Goal: Use online tool/utility: Utilize a website feature to perform a specific function

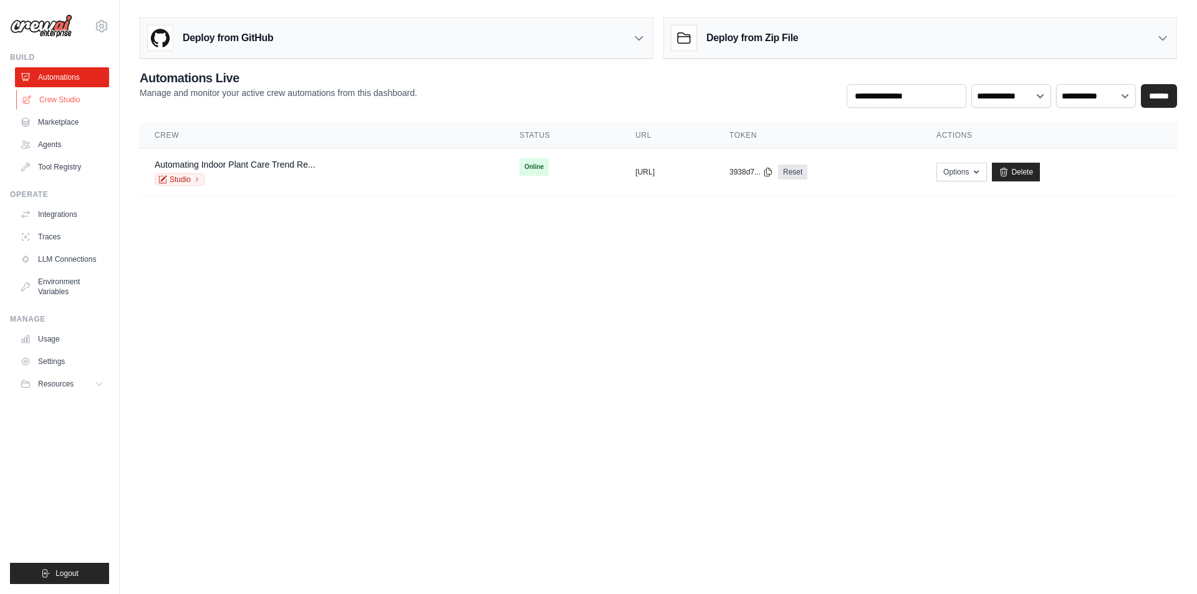
click at [71, 97] on link "Crew Studio" at bounding box center [63, 100] width 94 height 20
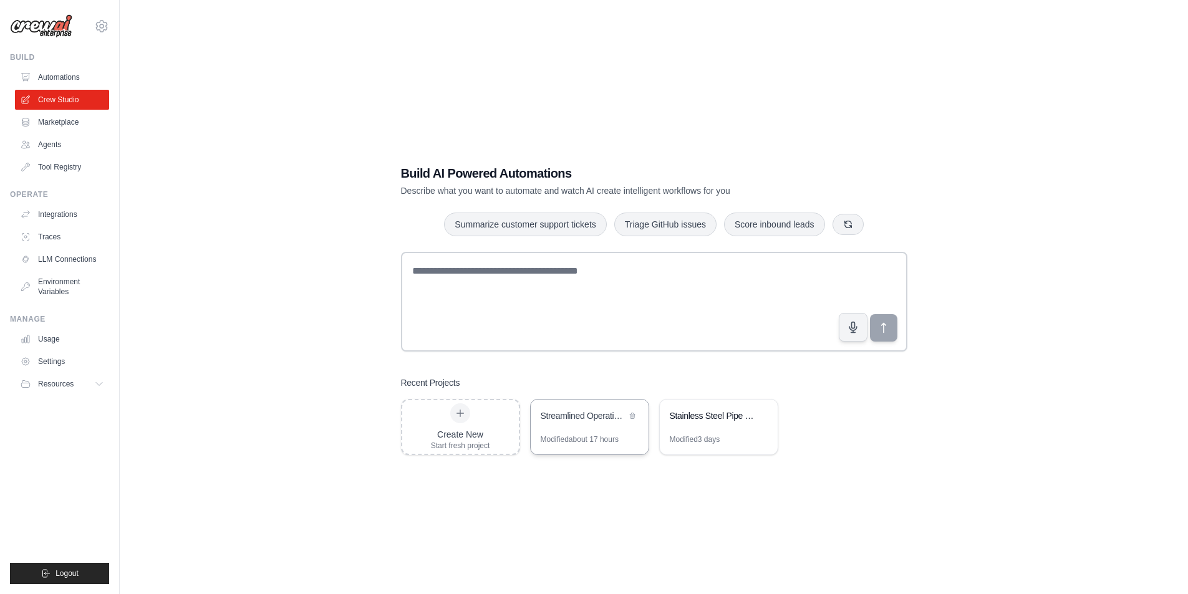
click at [574, 422] on div "Streamlined Operational Similarity Equity Comps" at bounding box center [583, 417] width 85 height 15
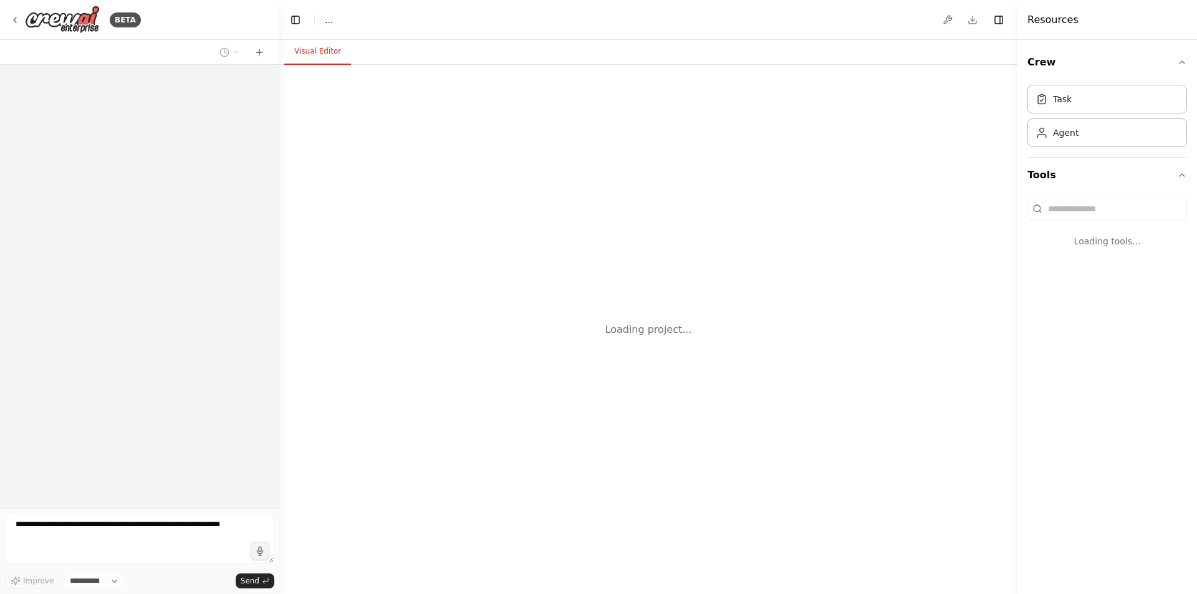
select select "****"
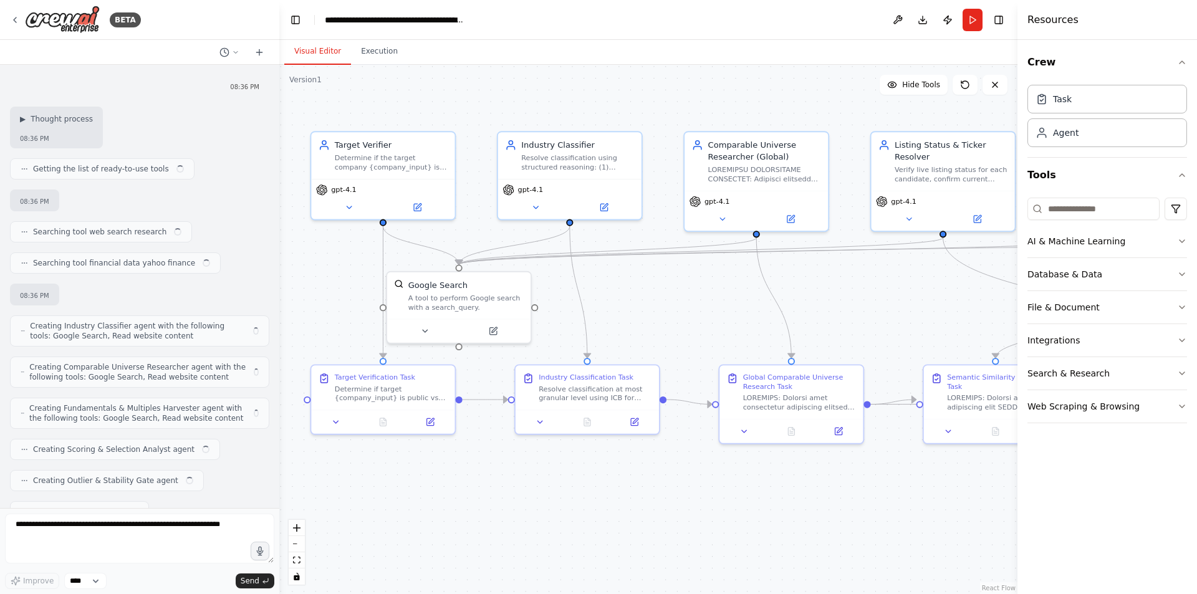
drag, startPoint x: 932, startPoint y: 280, endPoint x: 70, endPoint y: 160, distance: 869.9
click at [854, 274] on div ".deletable-edge-delete-btn { width: 20px; height: 20px; border: 0px solid #ffff…" at bounding box center [648, 329] width 738 height 529
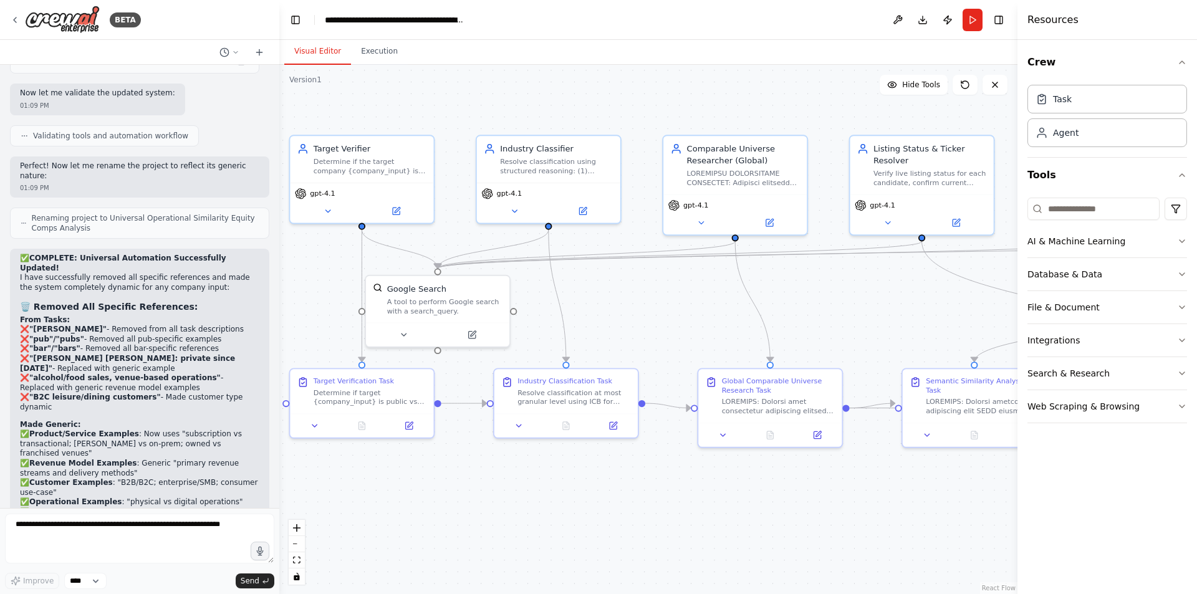
scroll to position [40744, 0]
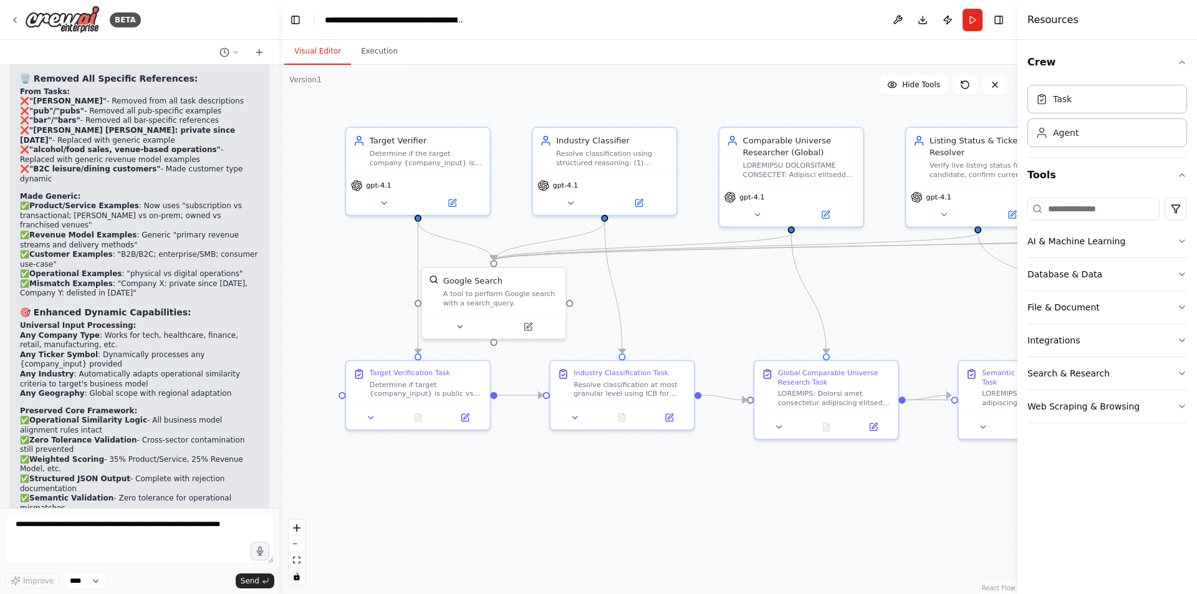
drag, startPoint x: 670, startPoint y: 302, endPoint x: 728, endPoint y: 294, distance: 57.9
click at [728, 294] on div ".deletable-edge-delete-btn { width: 20px; height: 20px; border: 0px solid #ffff…" at bounding box center [648, 329] width 738 height 529
click at [734, 282] on div ".deletable-edge-delete-btn { width: 20px; height: 20px; border: 0px solid #ffff…" at bounding box center [648, 329] width 738 height 529
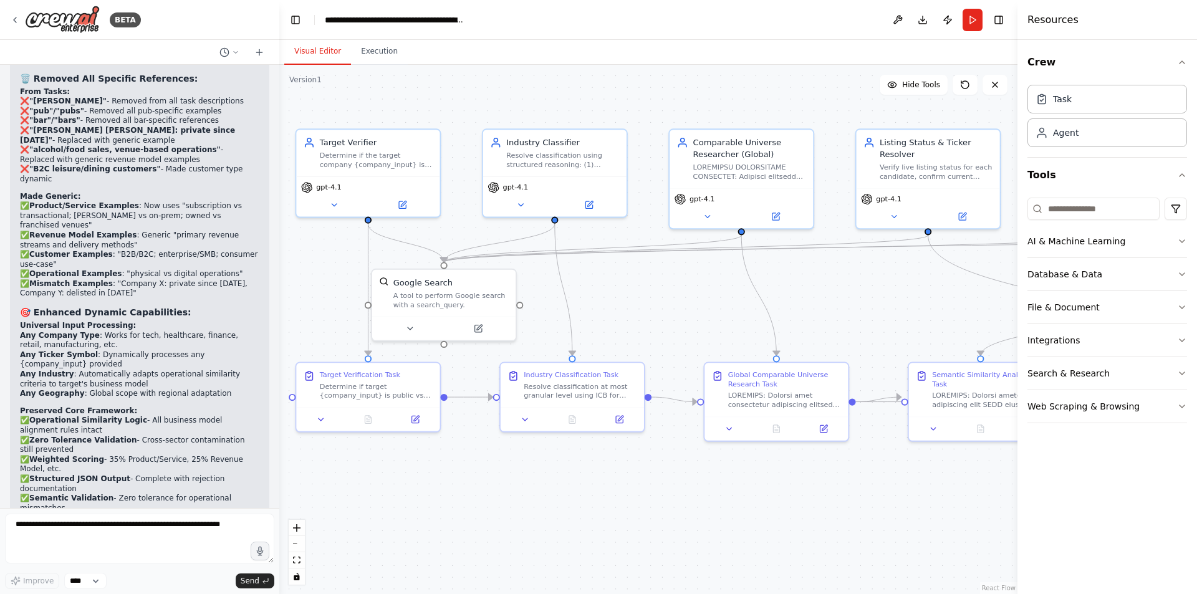
drag, startPoint x: 734, startPoint y: 282, endPoint x: 532, endPoint y: 286, distance: 202.1
click at [532, 286] on div ".deletable-edge-delete-btn { width: 20px; height: 20px; border: 0px solid #ffff…" at bounding box center [648, 329] width 738 height 529
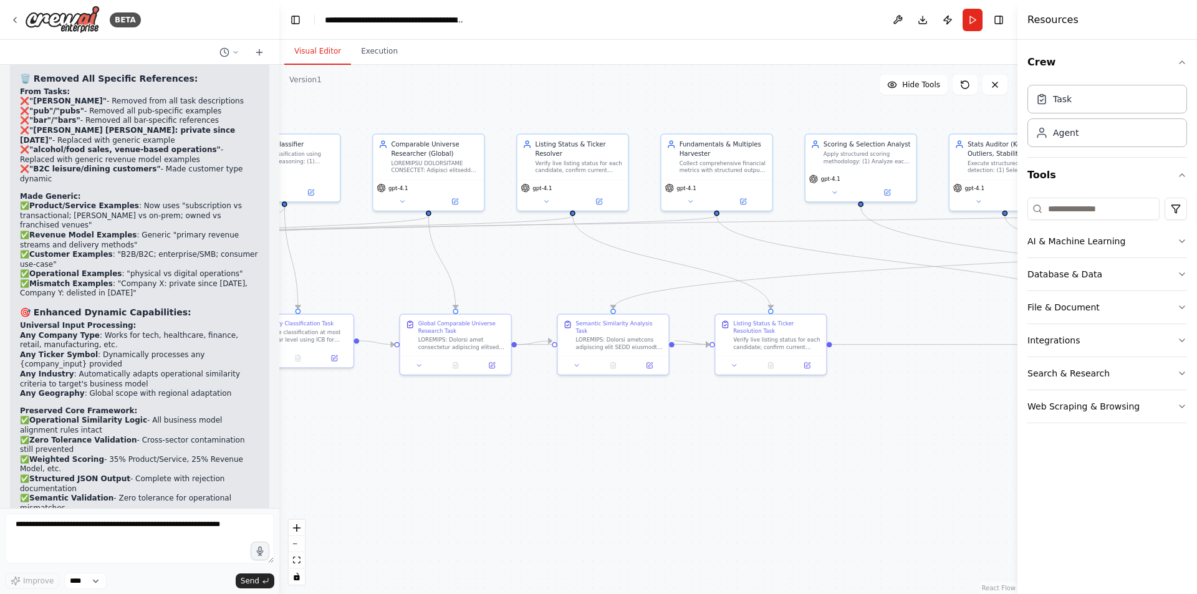
drag, startPoint x: 805, startPoint y: 272, endPoint x: 584, endPoint y: 264, distance: 220.9
click at [584, 264] on div ".deletable-edge-delete-btn { width: 20px; height: 20px; border: 0px solid #ffff…" at bounding box center [648, 329] width 738 height 529
click at [858, 264] on div ".deletable-edge-delete-btn { width: 20px; height: 20px; border: 0px solid #ffff…" at bounding box center [648, 329] width 738 height 529
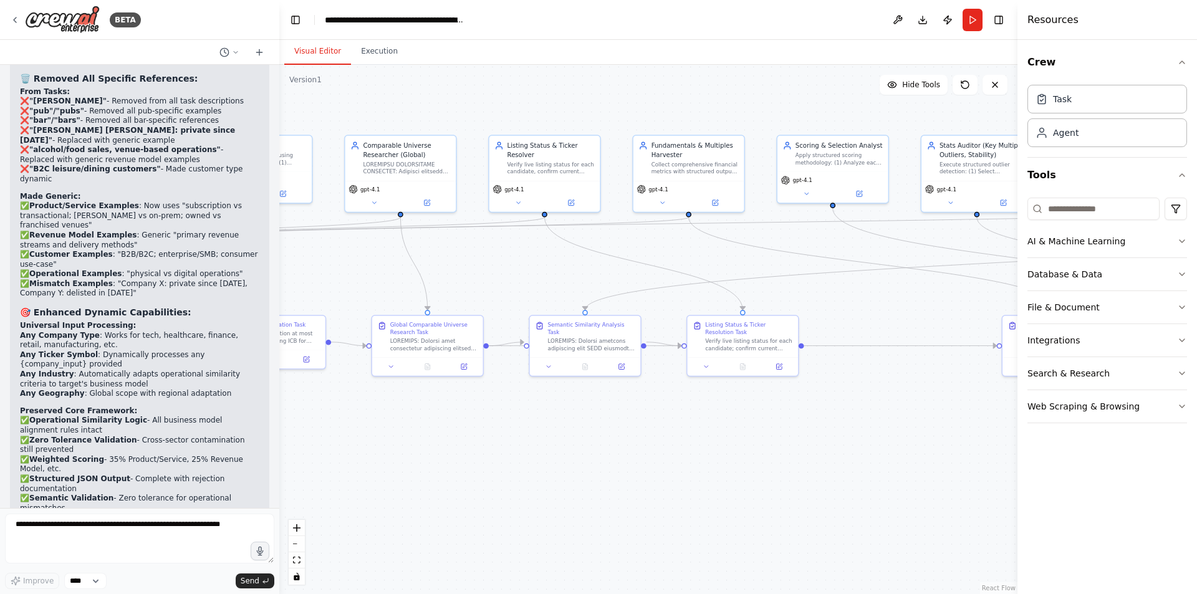
drag, startPoint x: 858, startPoint y: 264, endPoint x: 809, endPoint y: 266, distance: 49.3
click at [809, 266] on div ".deletable-edge-delete-btn { width: 20px; height: 20px; border: 0px solid #ffff…" at bounding box center [648, 329] width 738 height 529
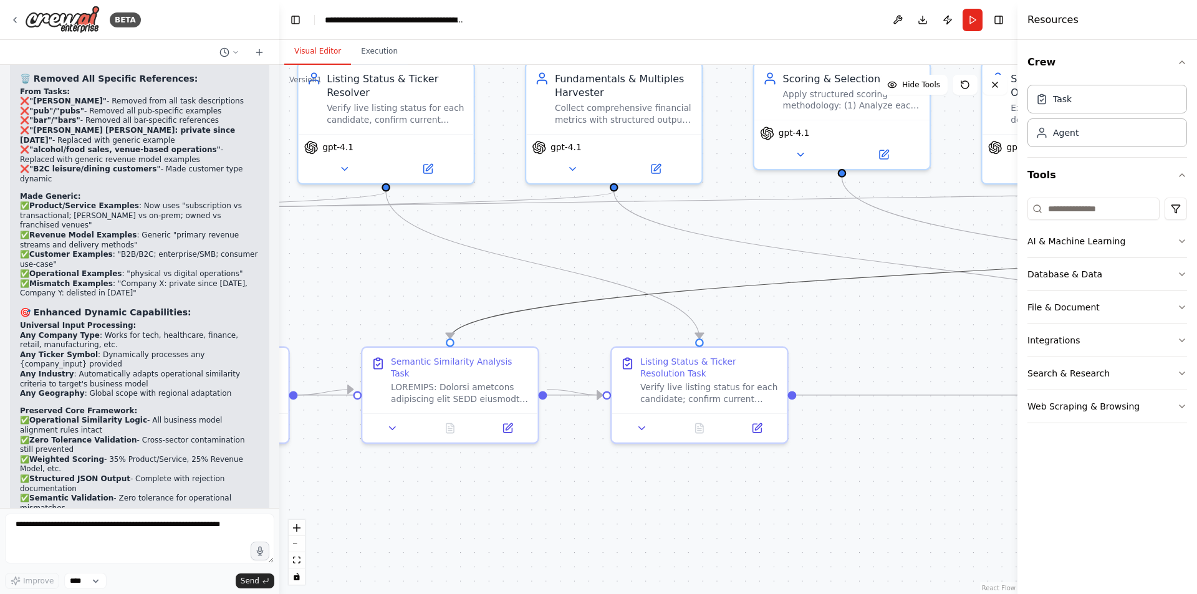
drag, startPoint x: 954, startPoint y: 269, endPoint x: 661, endPoint y: 300, distance: 294.7
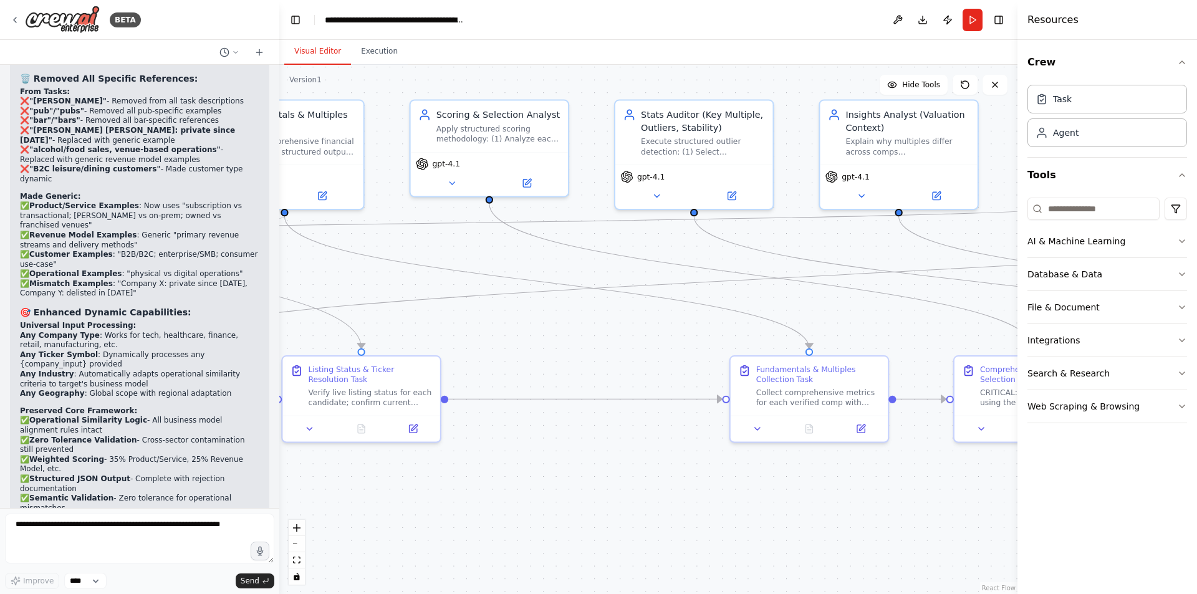
drag, startPoint x: 948, startPoint y: 351, endPoint x: 613, endPoint y: 365, distance: 334.5
click at [613, 365] on div ".deletable-edge-delete-btn { width: 20px; height: 20px; border: 0px solid #ffff…" at bounding box center [648, 329] width 738 height 529
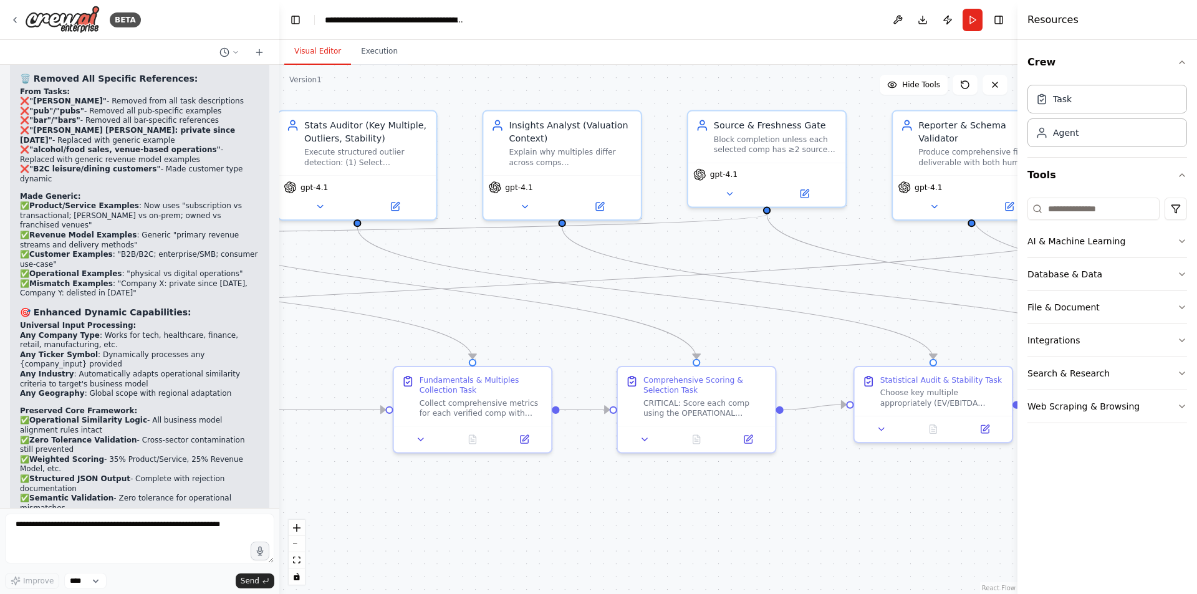
drag, startPoint x: 902, startPoint y: 306, endPoint x: 565, endPoint y: 317, distance: 336.8
click at [565, 317] on div ".deletable-edge-delete-btn { width: 20px; height: 20px; border: 0px solid #ffff…" at bounding box center [648, 329] width 738 height 529
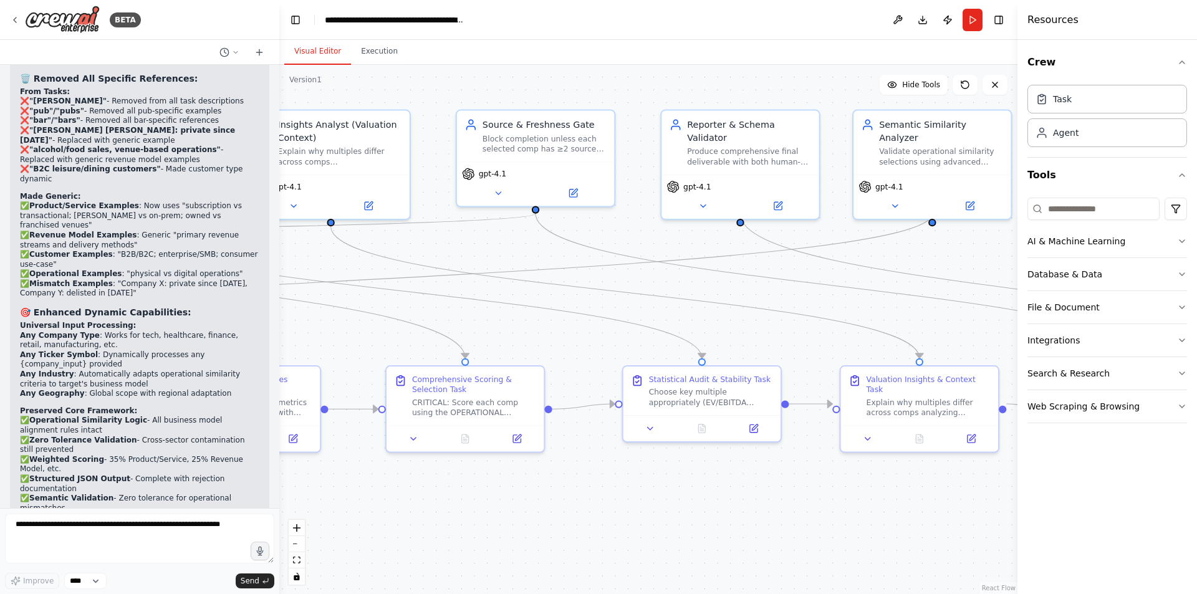
drag, startPoint x: 902, startPoint y: 279, endPoint x: 670, endPoint y: 278, distance: 231.3
click at [670, 278] on div ".deletable-edge-delete-btn { width: 20px; height: 20px; border: 0px solid #ffff…" at bounding box center [648, 329] width 738 height 529
click at [380, 62] on button "Execution" at bounding box center [379, 52] width 57 height 26
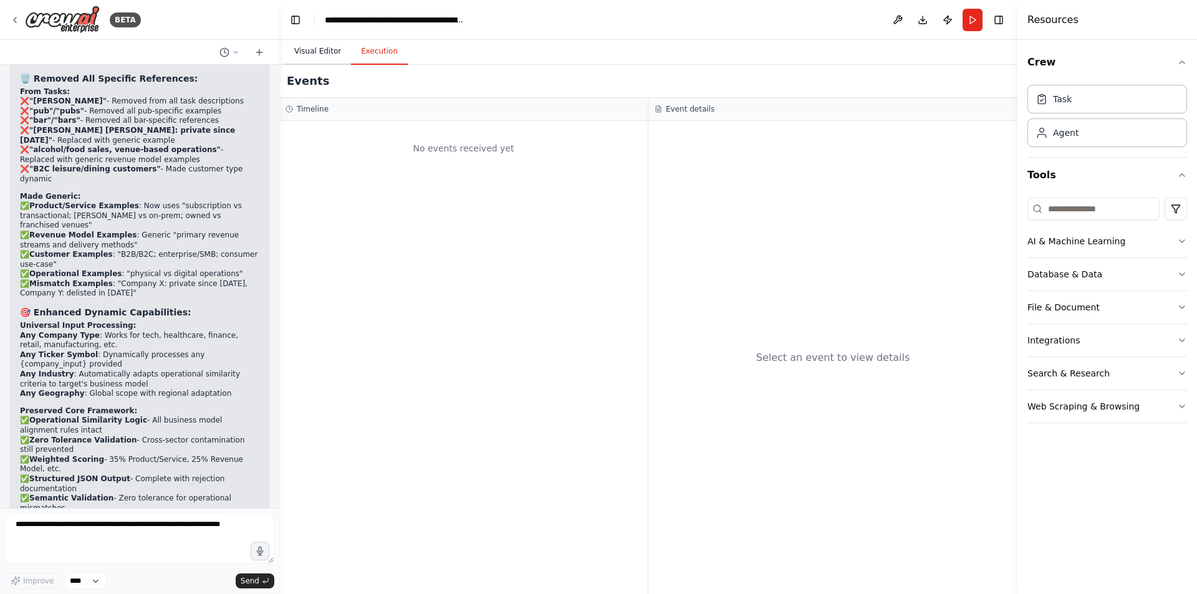
click at [324, 47] on button "Visual Editor" at bounding box center [317, 52] width 67 height 26
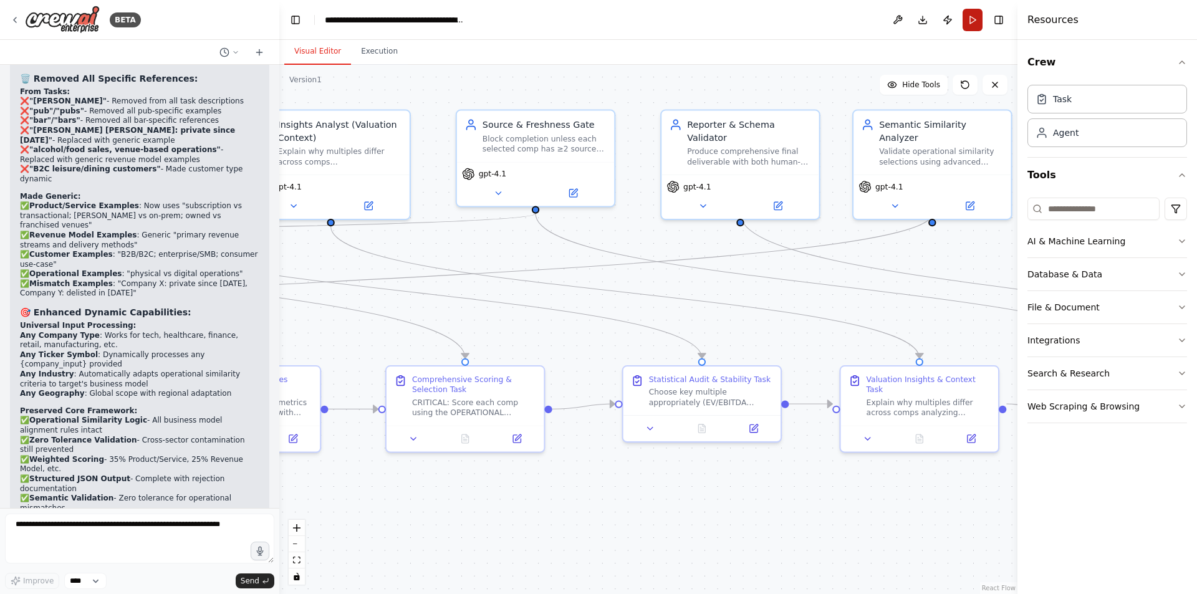
click at [971, 21] on button "Run" at bounding box center [973, 20] width 20 height 22
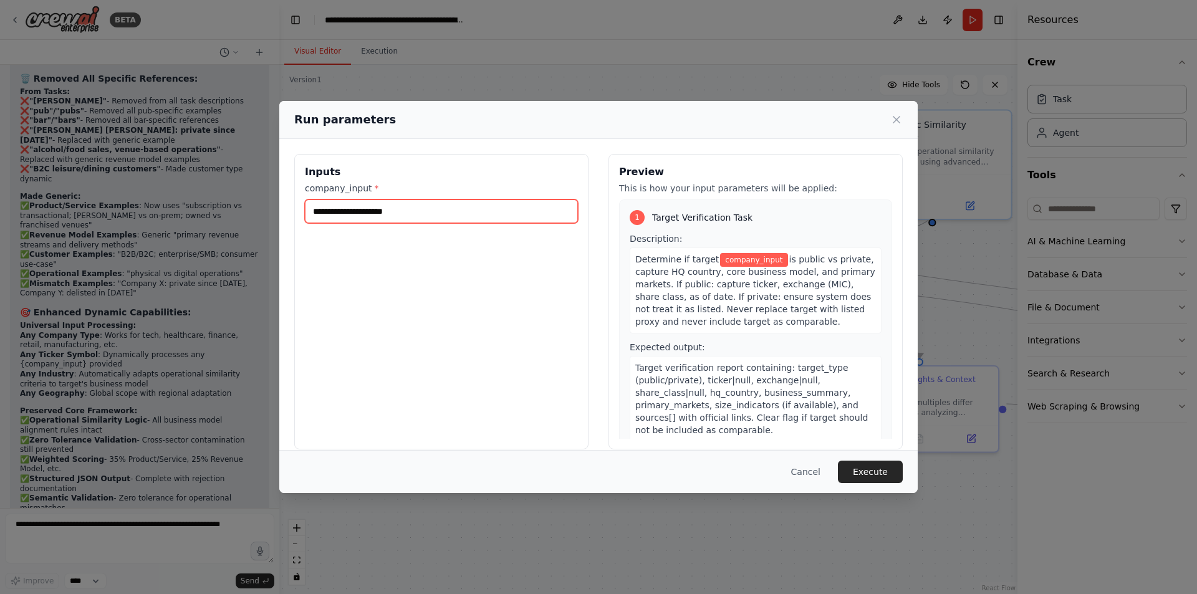
click at [426, 214] on input "company_input *" at bounding box center [441, 212] width 273 height 24
type input "**********"
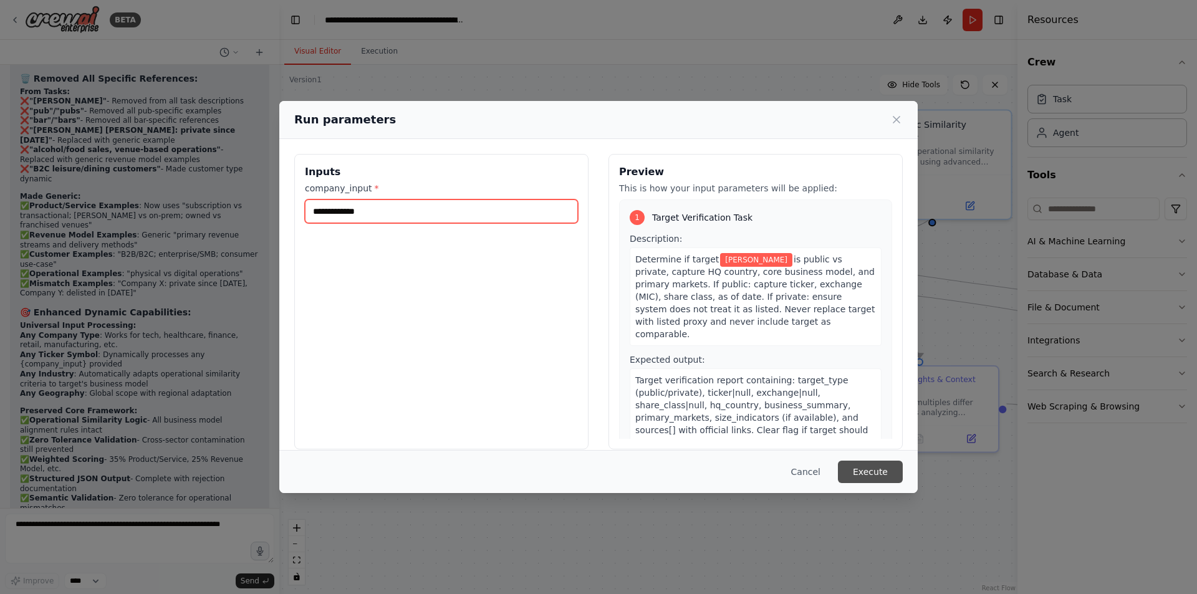
type input "**********"
click at [884, 469] on button "Execute" at bounding box center [870, 472] width 65 height 22
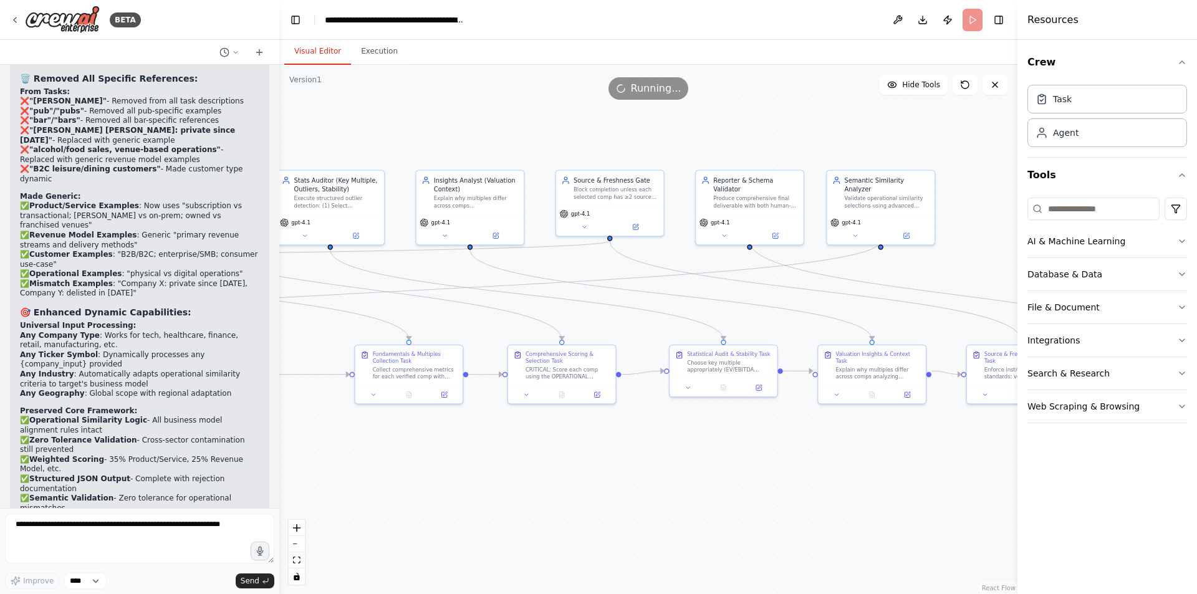
drag, startPoint x: 360, startPoint y: 267, endPoint x: 857, endPoint y: 310, distance: 498.8
click at [857, 310] on div ".deletable-edge-delete-btn { width: 20px; height: 20px; border: 0px solid #ffff…" at bounding box center [648, 329] width 738 height 529
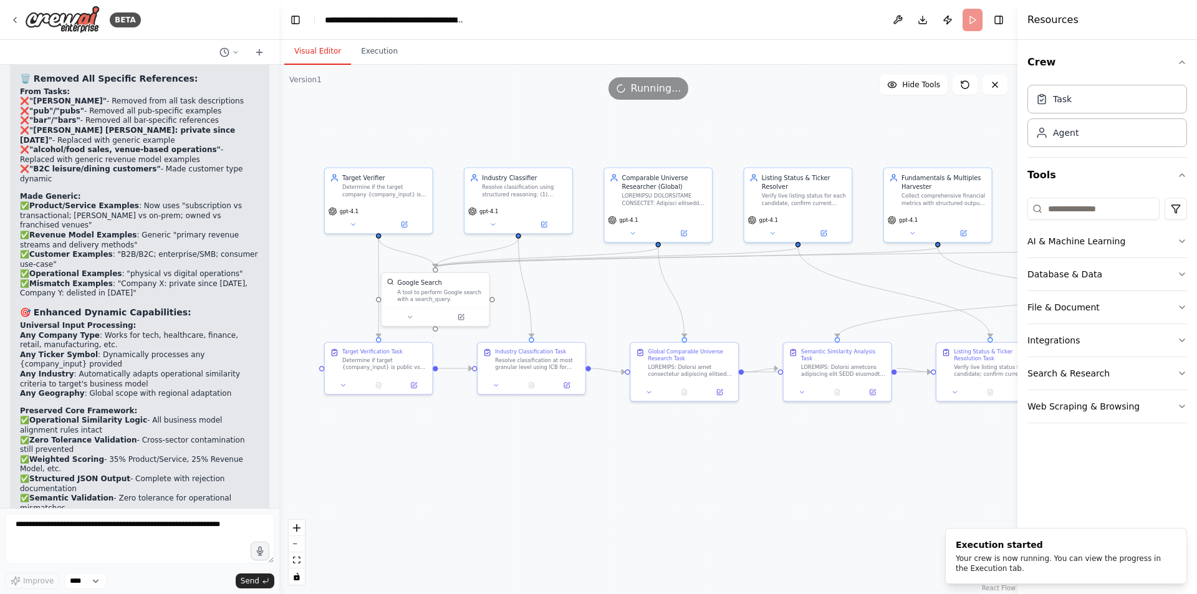
drag, startPoint x: 335, startPoint y: 349, endPoint x: 811, endPoint y: 308, distance: 477.5
click at [811, 308] on div ".deletable-edge-delete-btn { width: 20px; height: 20px; border: 0px solid #ffff…" at bounding box center [648, 329] width 738 height 529
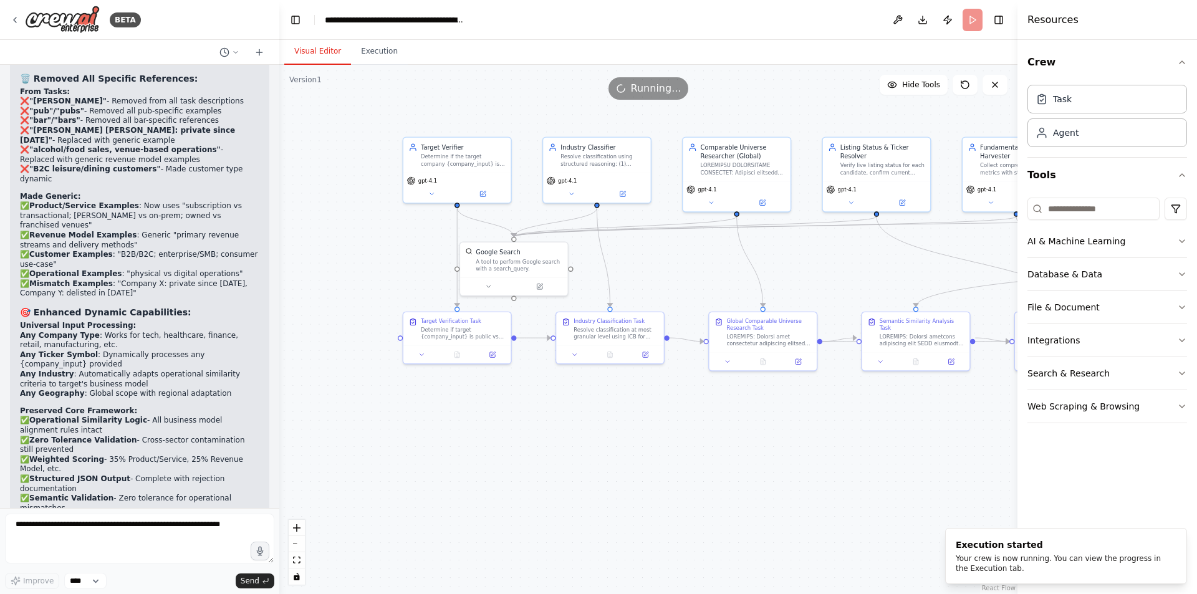
drag, startPoint x: 733, startPoint y: 305, endPoint x: 806, endPoint y: 274, distance: 79.1
click at [806, 274] on div ".deletable-edge-delete-btn { width: 20px; height: 20px; border: 0px solid #ffff…" at bounding box center [648, 329] width 738 height 529
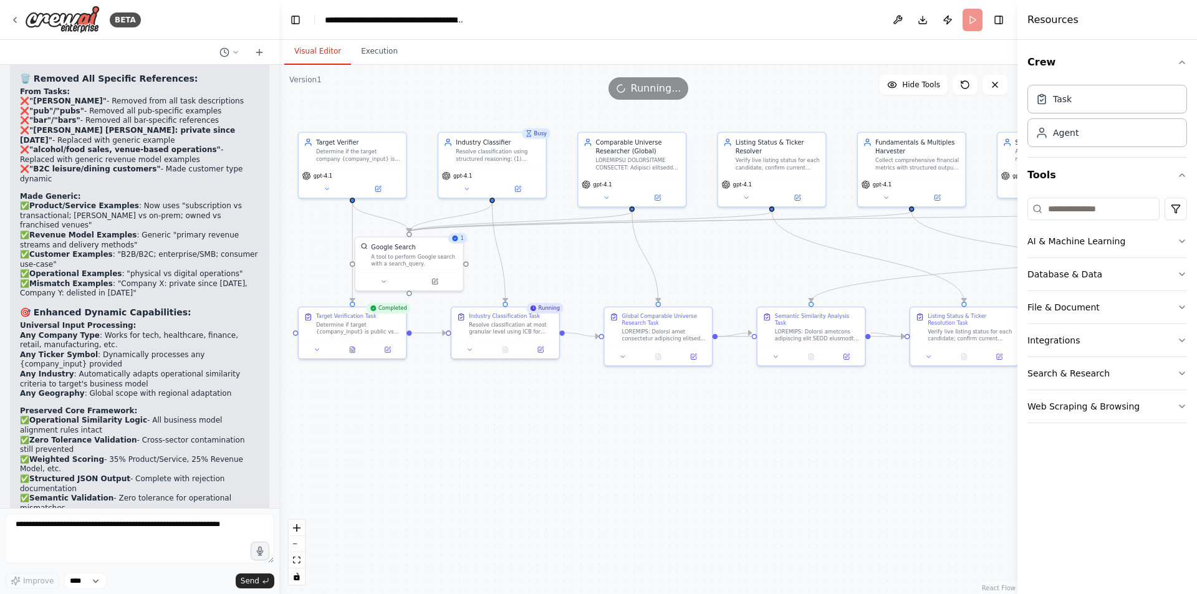
drag, startPoint x: 861, startPoint y: 269, endPoint x: 772, endPoint y: 262, distance: 88.8
click at [772, 262] on div ".deletable-edge-delete-btn { width: 20px; height: 20px; border: 0px solid #ffff…" at bounding box center [648, 329] width 738 height 529
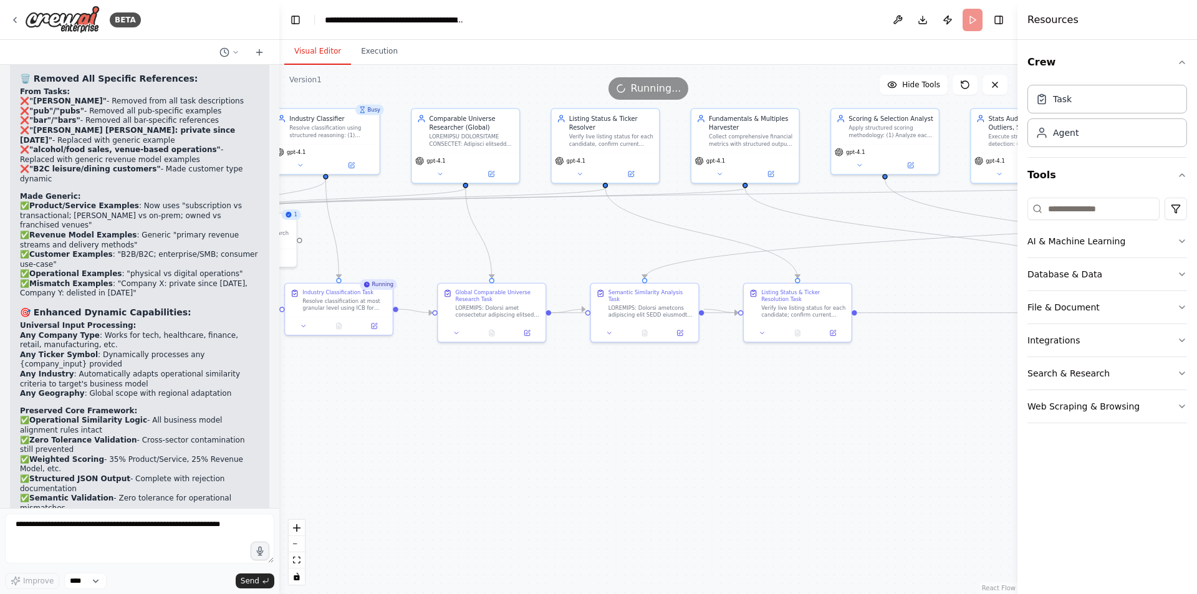
drag, startPoint x: 935, startPoint y: 257, endPoint x: 748, endPoint y: 235, distance: 188.4
click at [748, 235] on div ".deletable-edge-delete-btn { width: 20px; height: 20px; border: 0px solid #ffff…" at bounding box center [648, 329] width 738 height 529
drag, startPoint x: 972, startPoint y: 271, endPoint x: 950, endPoint y: 278, distance: 22.9
click at [950, 278] on div ".deletable-edge-delete-btn { width: 20px; height: 20px; border: 0px solid #ffff…" at bounding box center [648, 329] width 738 height 529
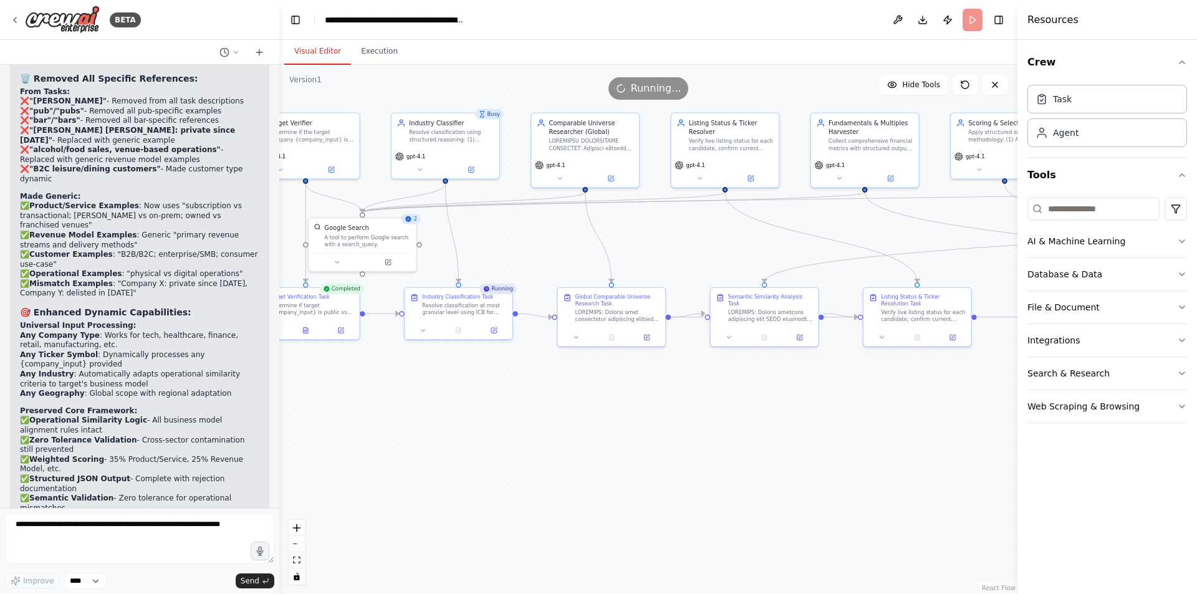
drag, startPoint x: 363, startPoint y: 260, endPoint x: 392, endPoint y: 219, distance: 49.3
click at [556, 268] on div ".deletable-edge-delete-btn { width: 20px; height: 20px; border: 0px solid #ffff…" at bounding box center [648, 329] width 738 height 529
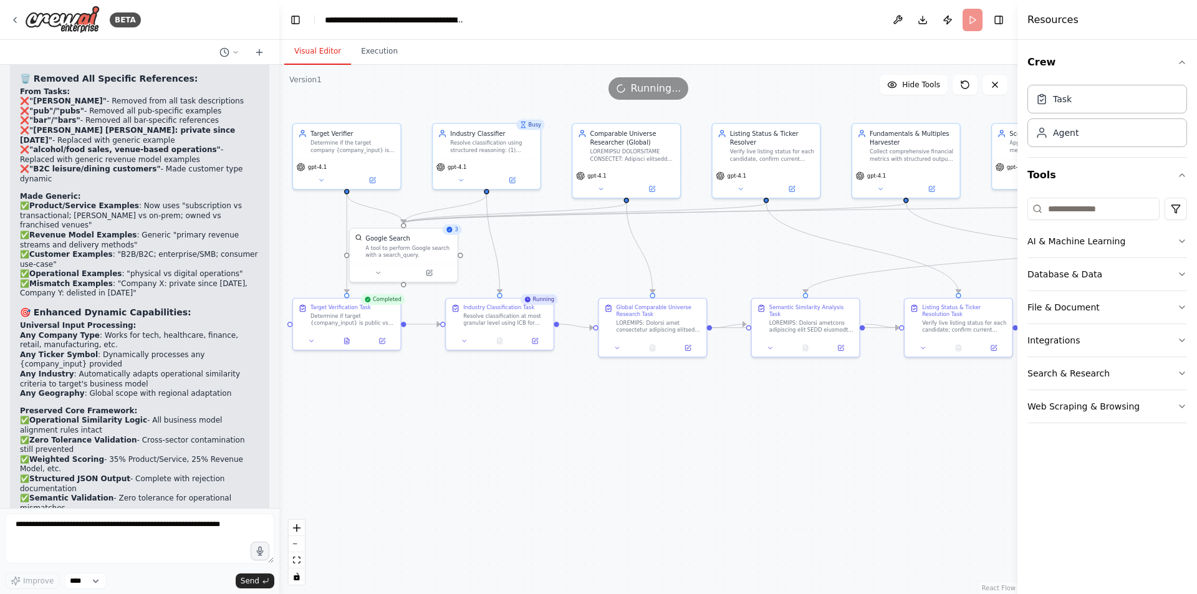
drag, startPoint x: 725, startPoint y: 231, endPoint x: 530, endPoint y: 222, distance: 195.3
click at [530, 222] on div ".deletable-edge-delete-btn { width: 20px; height: 20px; border: 0px solid #ffff…" at bounding box center [648, 329] width 738 height 529
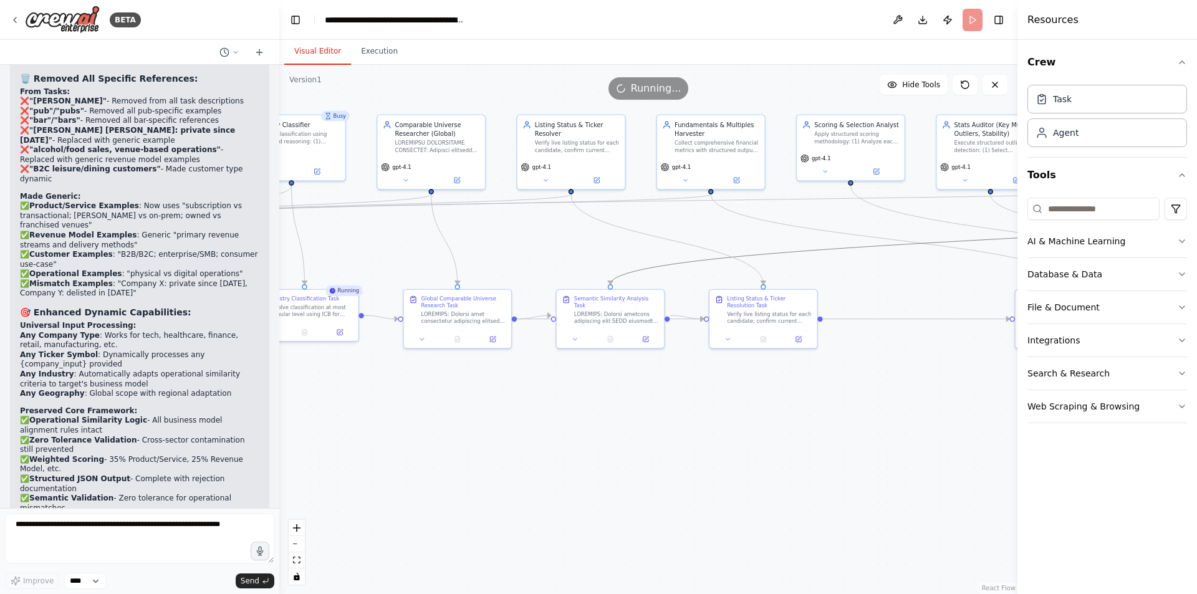
drag, startPoint x: 865, startPoint y: 248, endPoint x: 944, endPoint y: 284, distance: 87.3
click at [944, 284] on div ".deletable-edge-delete-btn { width: 20px; height: 20px; border: 0px solid #ffff…" at bounding box center [648, 329] width 738 height 529
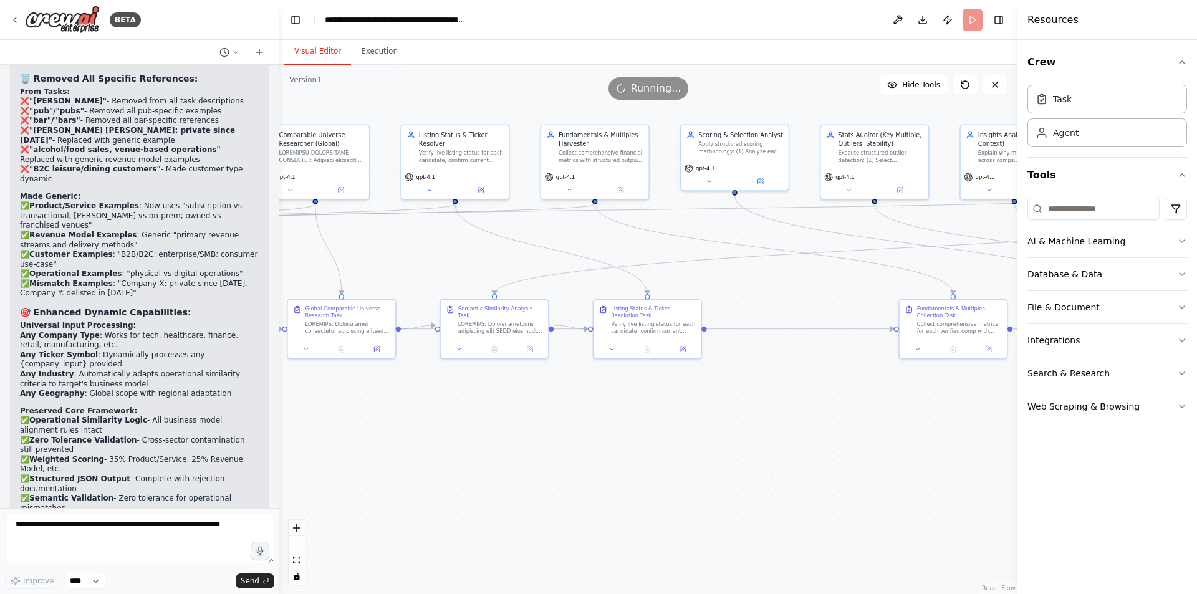
drag, startPoint x: 944, startPoint y: 284, endPoint x: 827, endPoint y: 295, distance: 117.1
click at [827, 295] on div ".deletable-edge-delete-btn { width: 20px; height: 20px; border: 0px solid #ffff…" at bounding box center [648, 329] width 738 height 529
drag, startPoint x: 873, startPoint y: 252, endPoint x: 925, endPoint y: 267, distance: 53.9
click at [925, 267] on div ".deletable-edge-delete-btn { width: 20px; height: 20px; border: 0px solid #ffff…" at bounding box center [648, 329] width 738 height 529
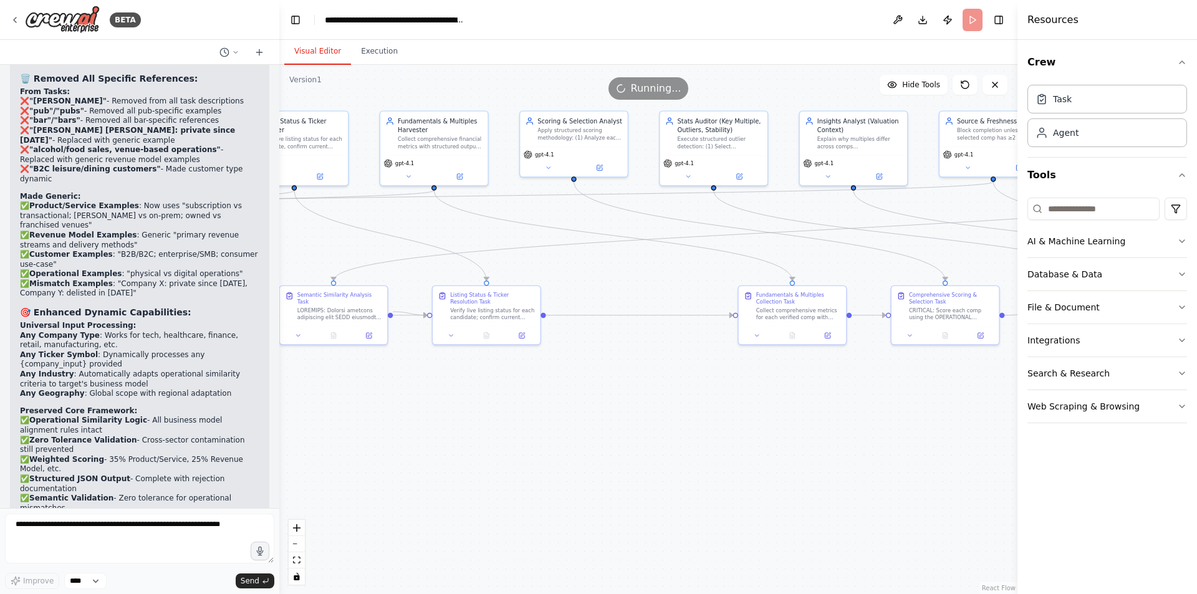
drag, startPoint x: 925, startPoint y: 267, endPoint x: 685, endPoint y: 271, distance: 240.7
click at [685, 271] on div ".deletable-edge-delete-btn { width: 20px; height: 20px; border: 0px solid #ffff…" at bounding box center [648, 329] width 738 height 529
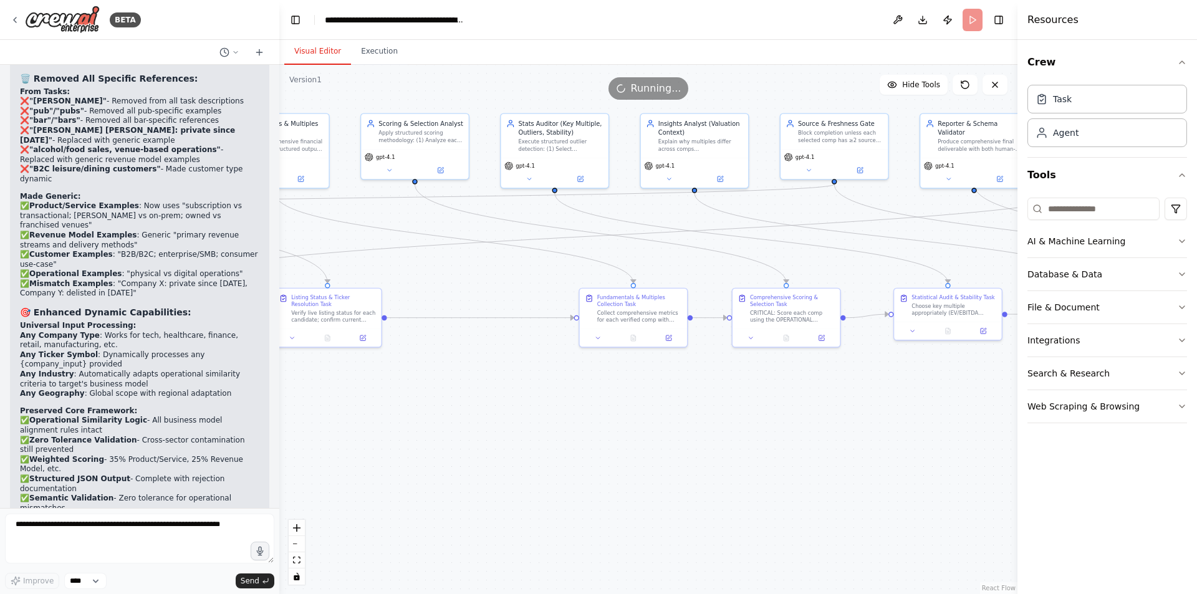
drag, startPoint x: 856, startPoint y: 273, endPoint x: 752, endPoint y: 257, distance: 105.3
click at [752, 257] on div ".deletable-edge-delete-btn { width: 20px; height: 20px; border: 0px solid #ffff…" at bounding box center [648, 329] width 738 height 529
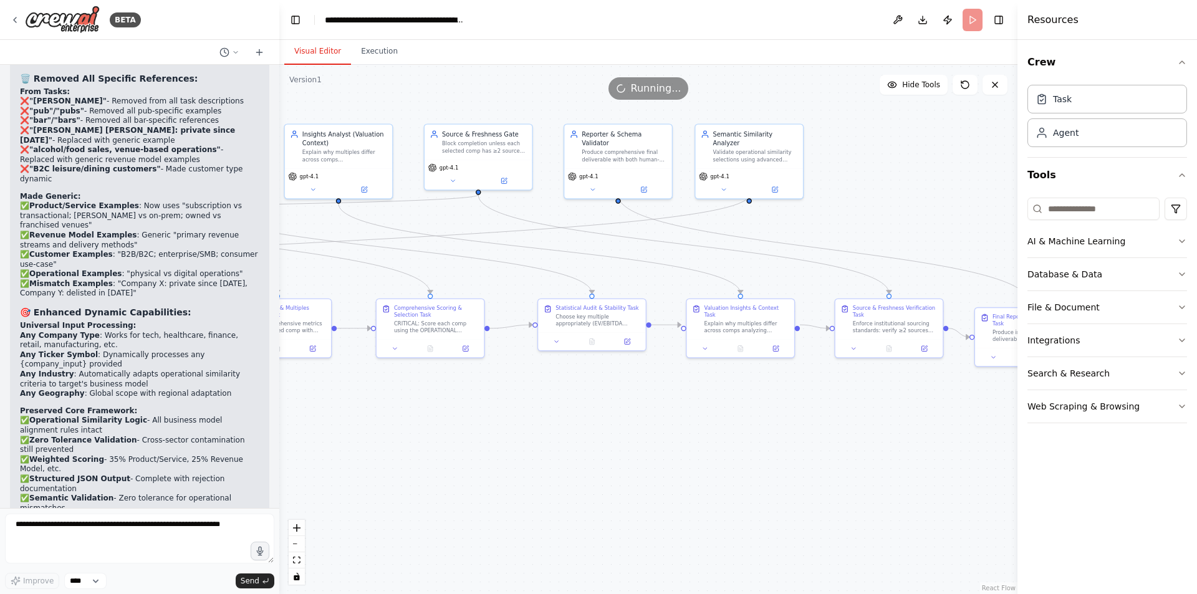
drag, startPoint x: 888, startPoint y: 228, endPoint x: 554, endPoint y: 238, distance: 333.7
click at [554, 238] on div ".deletable-edge-delete-btn { width: 20px; height: 20px; border: 0px solid #ffff…" at bounding box center [648, 329] width 738 height 529
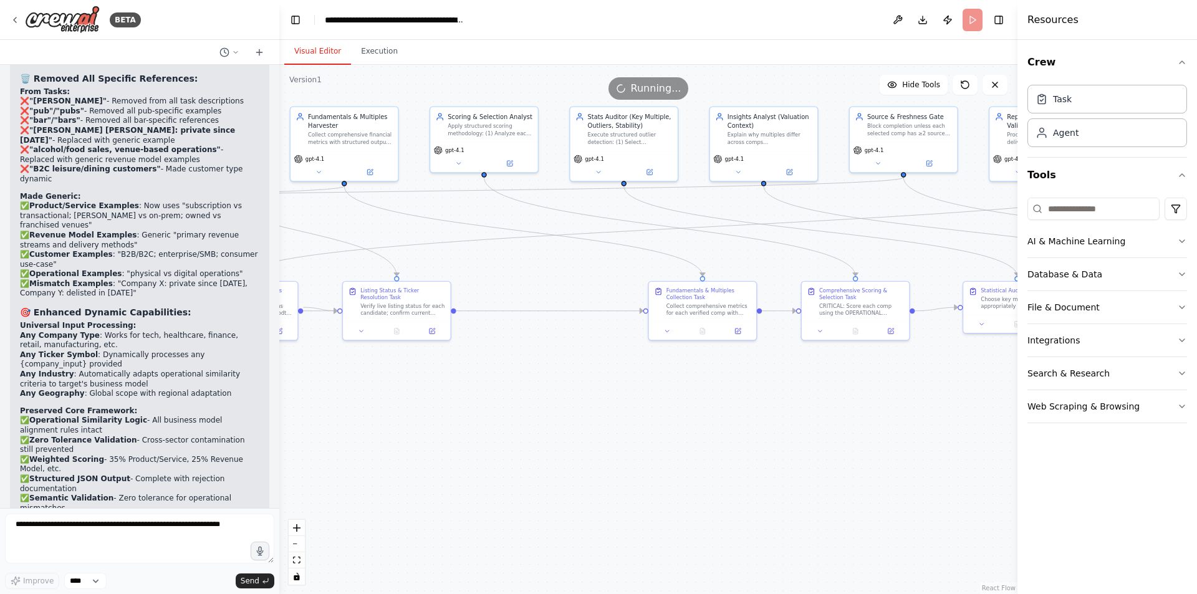
drag, startPoint x: 431, startPoint y: 415, endPoint x: 859, endPoint y: 397, distance: 428.7
click at [859, 397] on div ".deletable-edge-delete-btn { width: 20px; height: 20px; border: 0px solid #ffff…" at bounding box center [648, 329] width 738 height 529
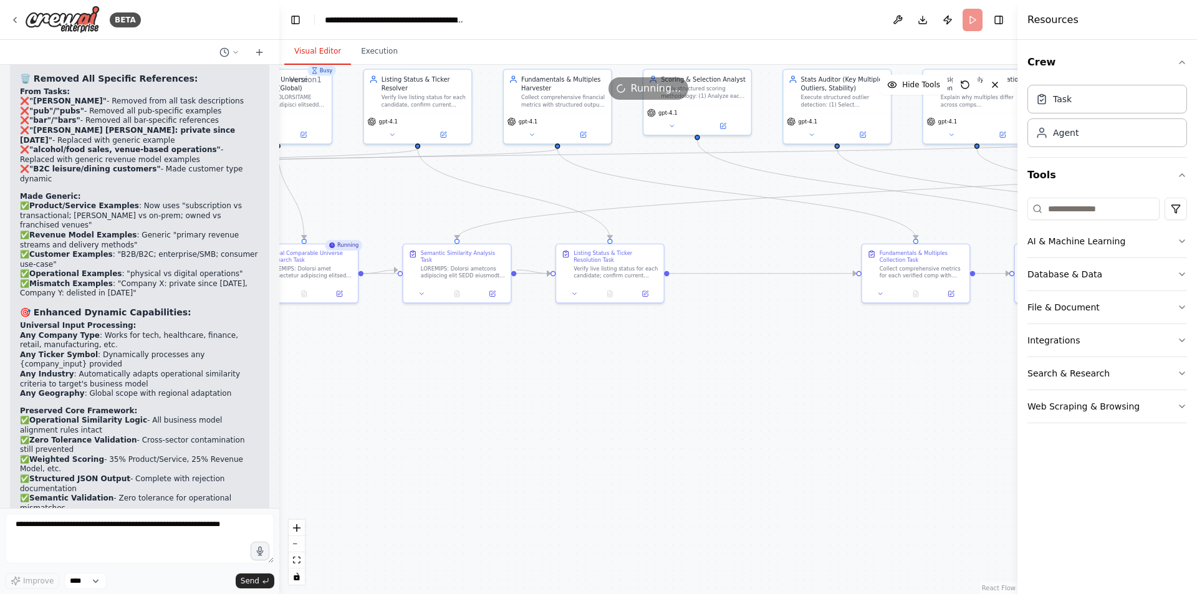
drag, startPoint x: 377, startPoint y: 443, endPoint x: 610, endPoint y: 408, distance: 235.2
click at [610, 408] on div ".deletable-edge-delete-btn { width: 20px; height: 20px; border: 0px solid #ffff…" at bounding box center [648, 329] width 738 height 529
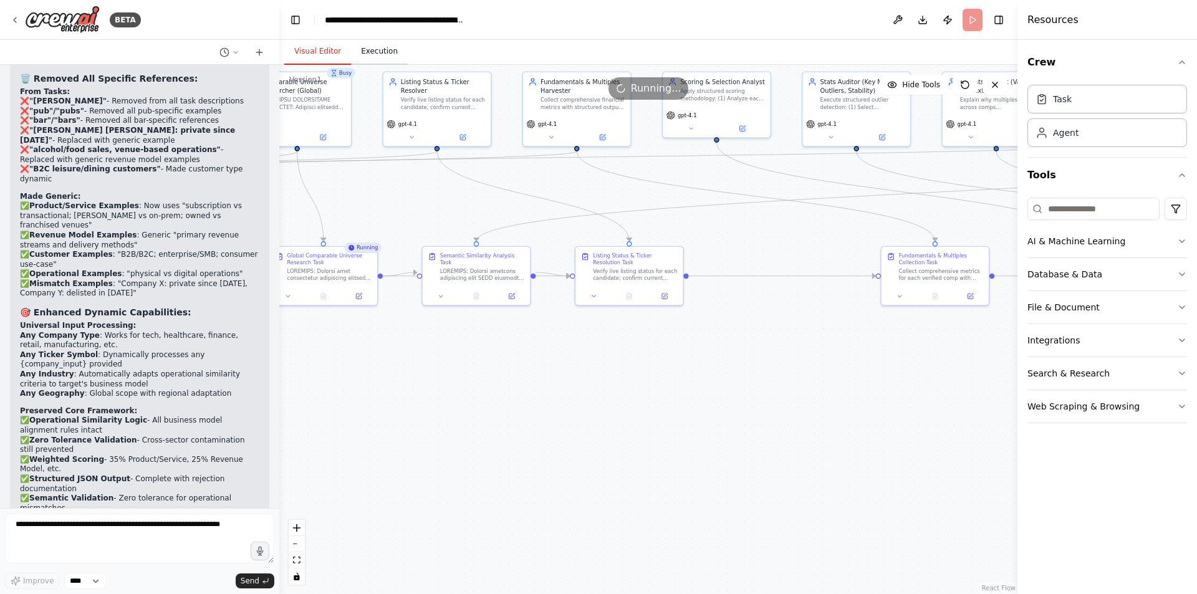
click at [358, 51] on button "Execution" at bounding box center [379, 52] width 57 height 26
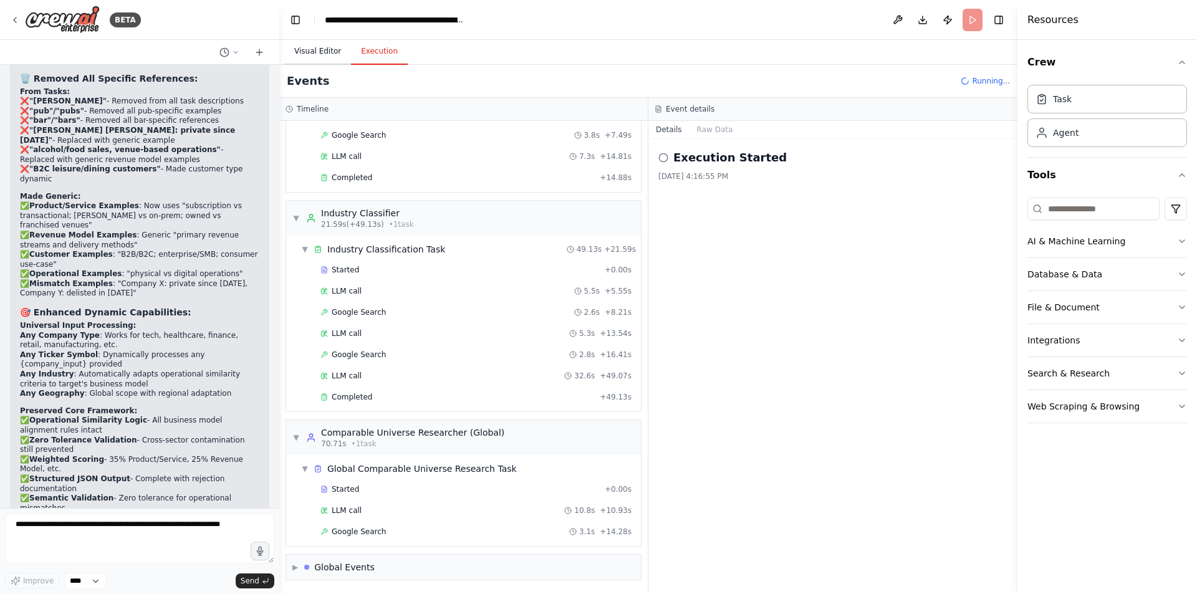
scroll to position [125, 0]
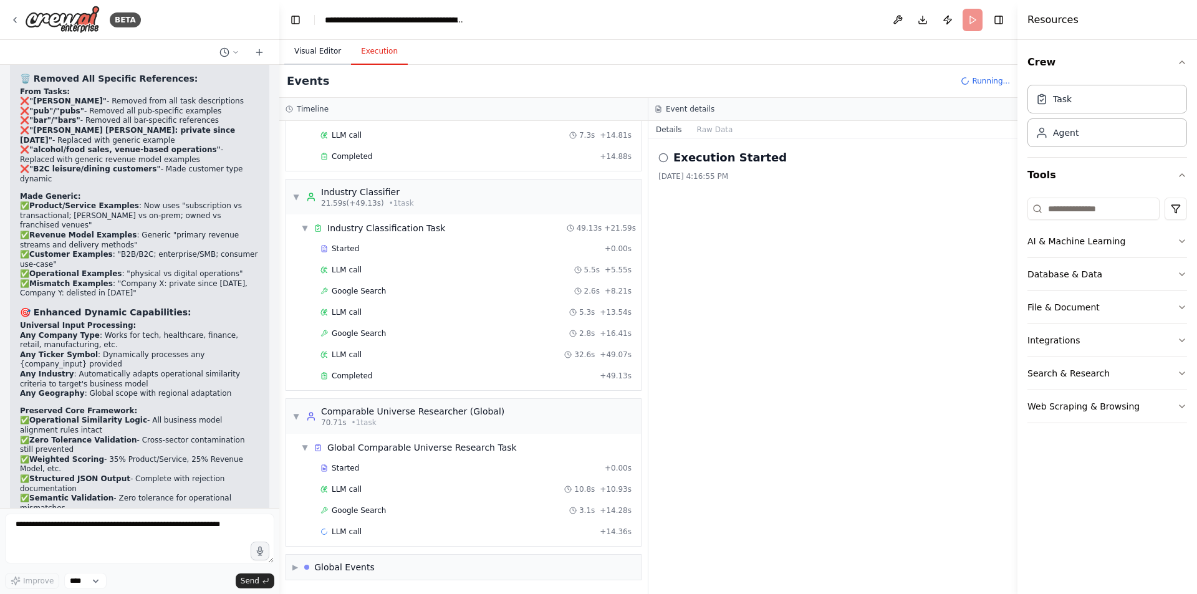
click at [317, 48] on button "Visual Editor" at bounding box center [317, 52] width 67 height 26
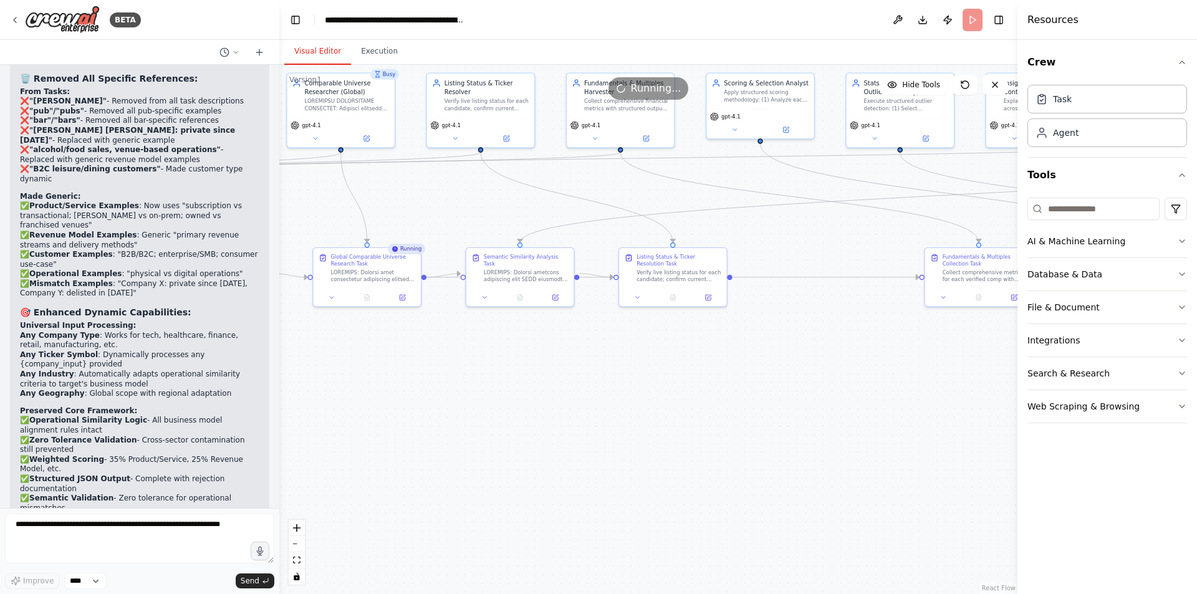
drag, startPoint x: 487, startPoint y: 357, endPoint x: 941, endPoint y: 421, distance: 458.9
click at [941, 421] on div ".deletable-edge-delete-btn { width: 20px; height: 20px; border: 0px solid #ffff…" at bounding box center [648, 329] width 738 height 529
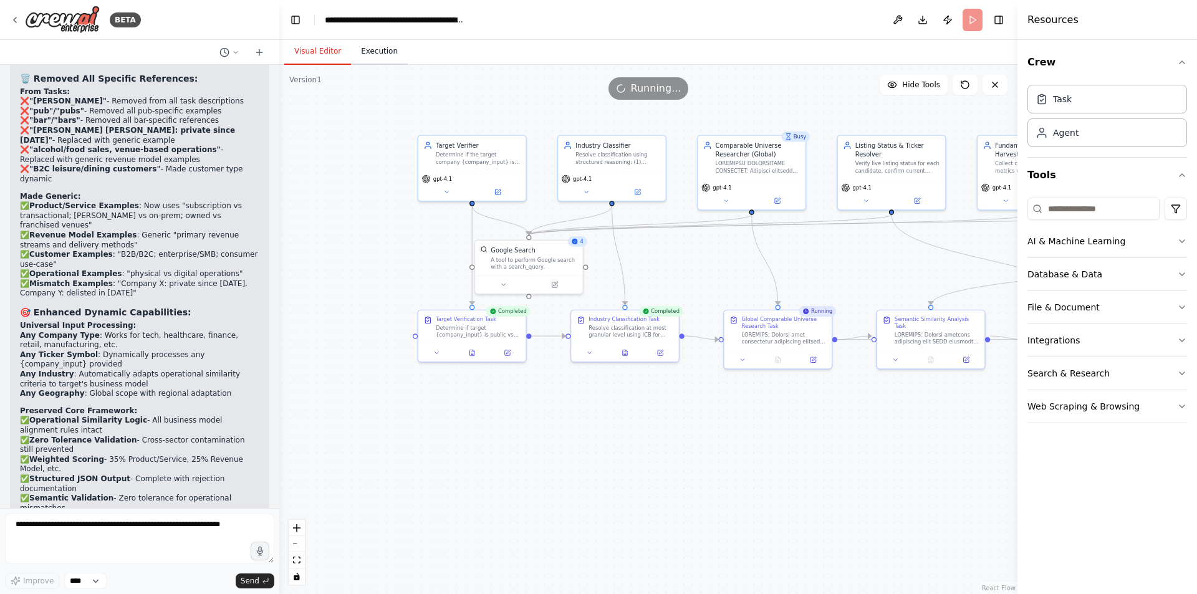
click at [382, 55] on button "Execution" at bounding box center [379, 52] width 57 height 26
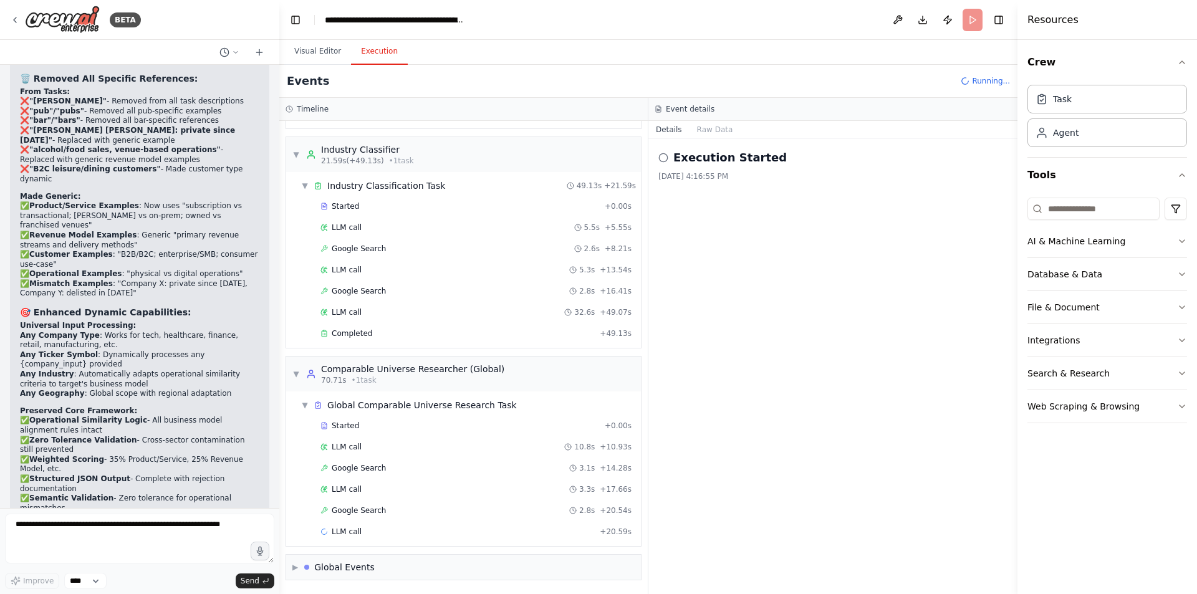
scroll to position [0, 0]
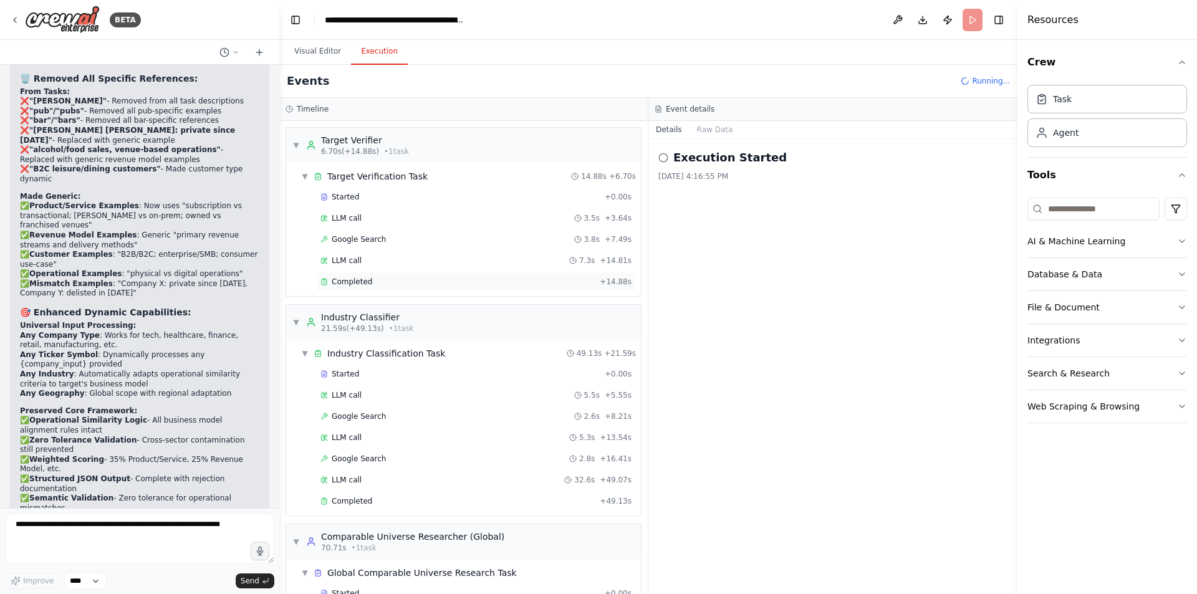
click at [373, 289] on div "Completed + 14.88s" at bounding box center [476, 281] width 320 height 19
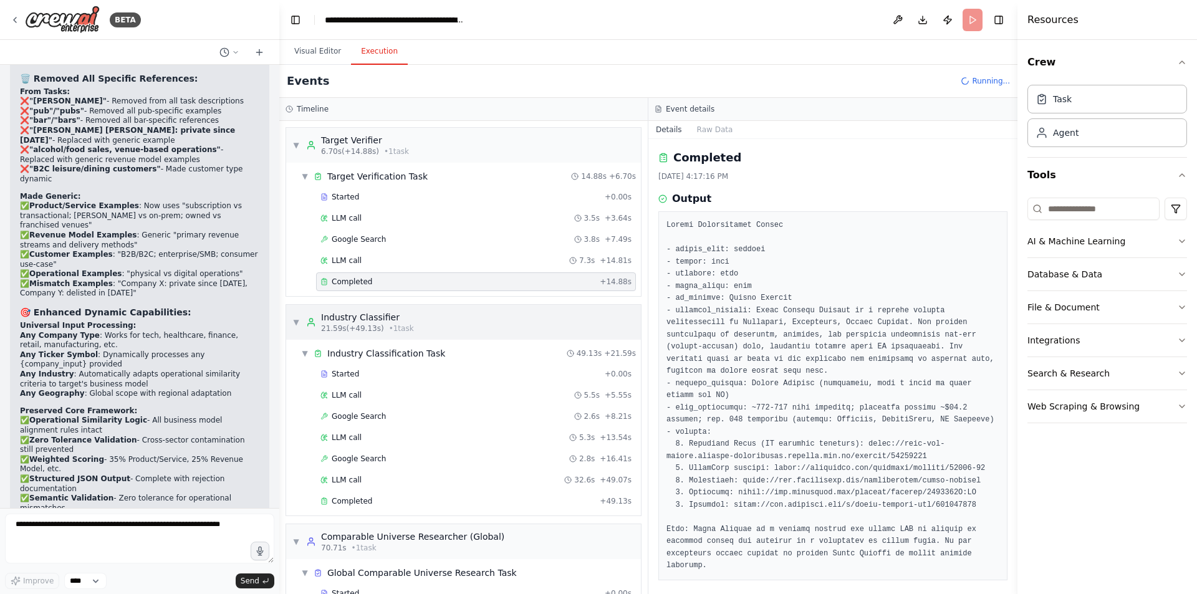
scroll to position [113, 0]
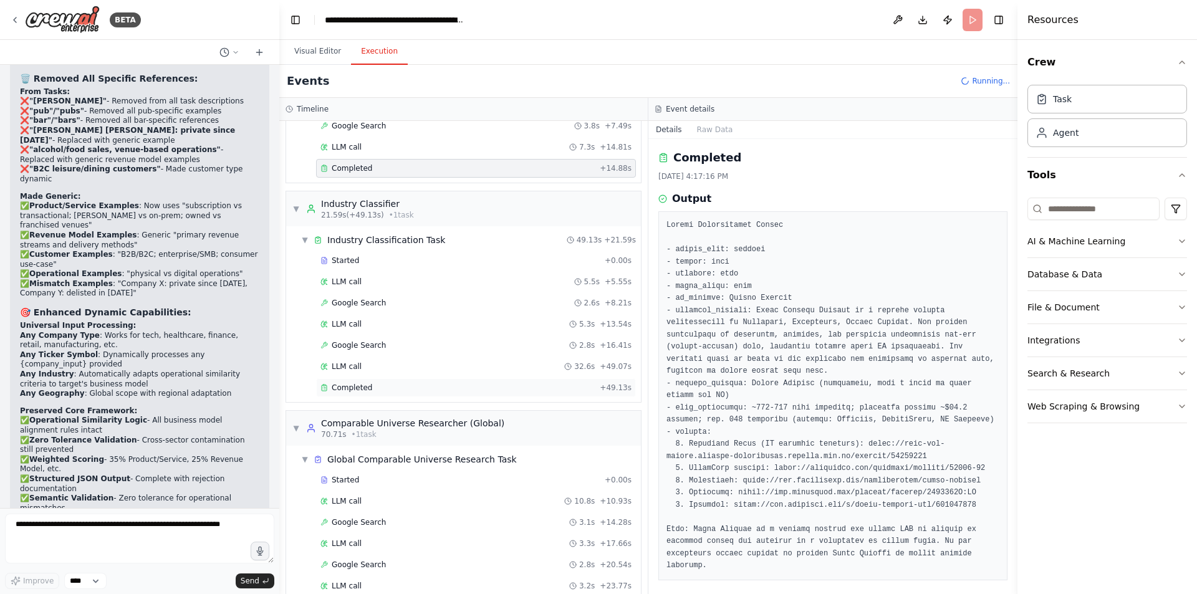
click at [387, 390] on div "Completed" at bounding box center [457, 388] width 274 height 10
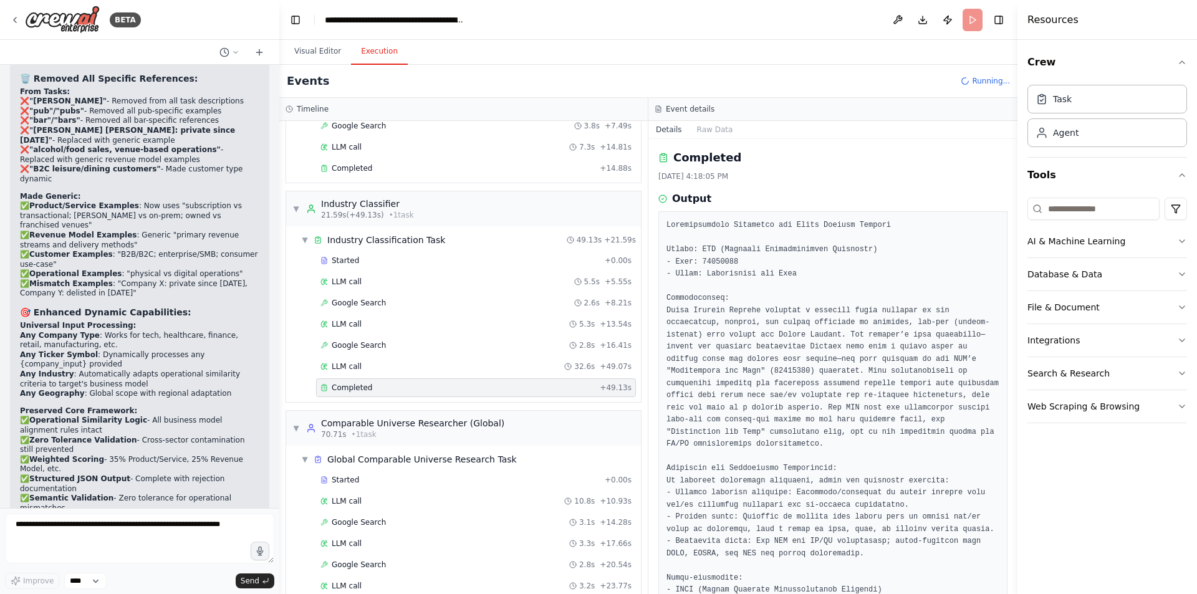
scroll to position [45, 0]
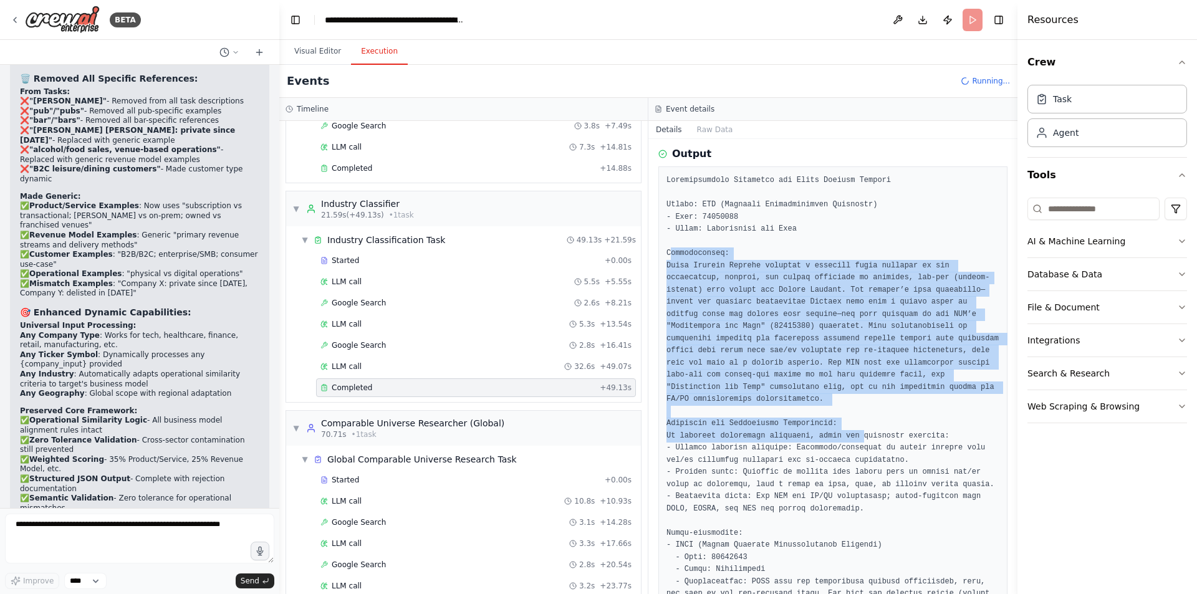
drag, startPoint x: 669, startPoint y: 257, endPoint x: 847, endPoint y: 424, distance: 244.4
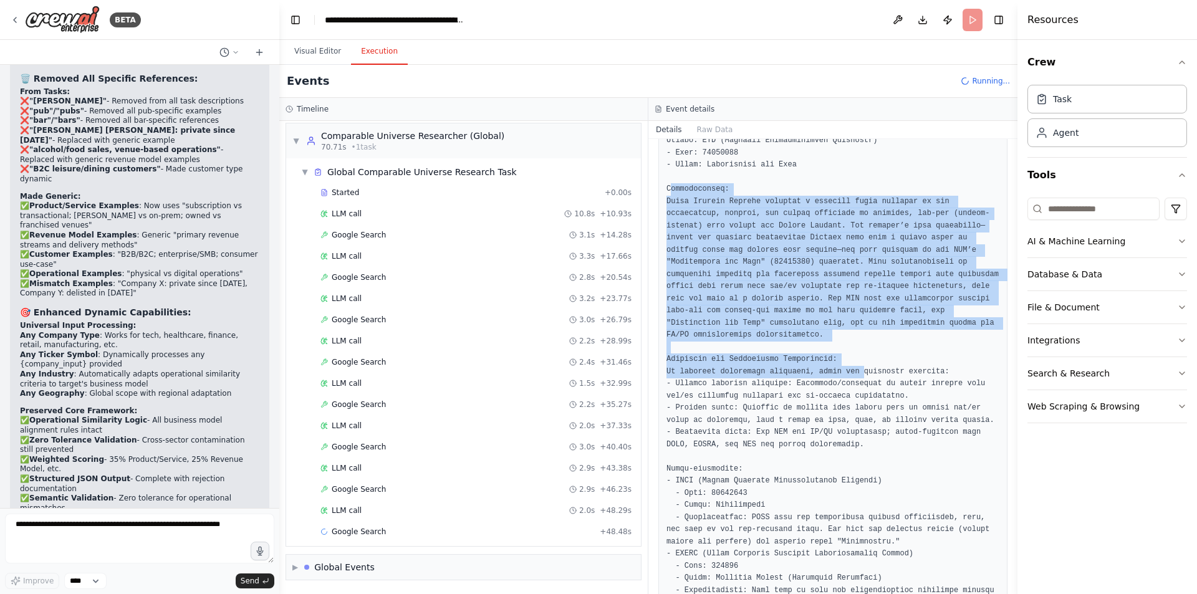
scroll to position [19, 0]
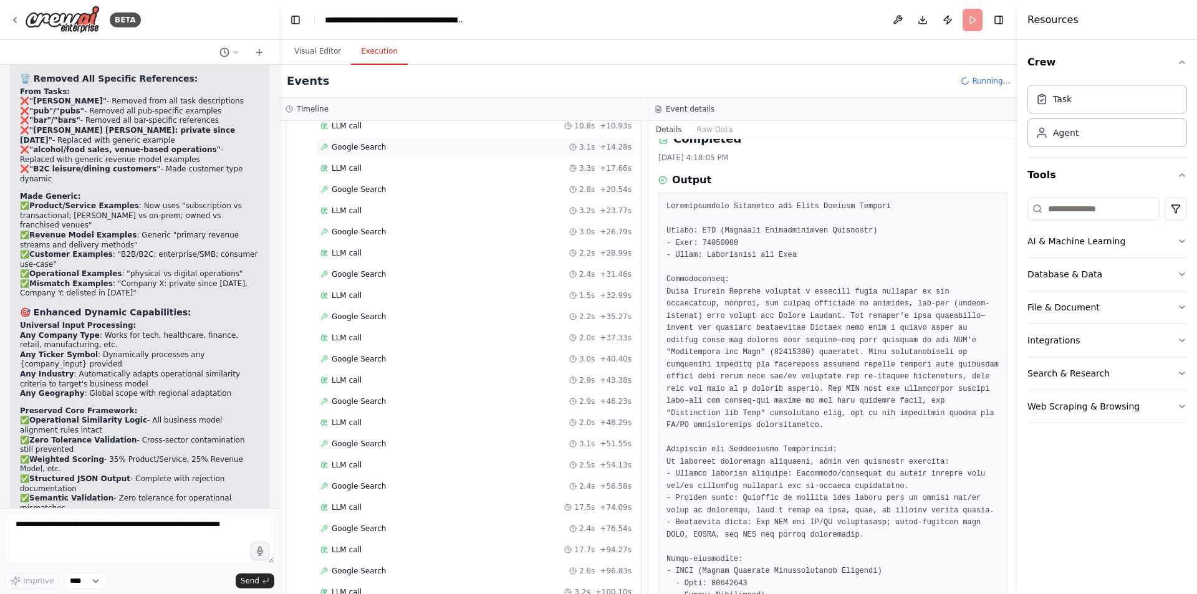
scroll to position [488, 0]
click at [384, 140] on div "Google Search 3.1s + 14.28s" at bounding box center [476, 147] width 320 height 19
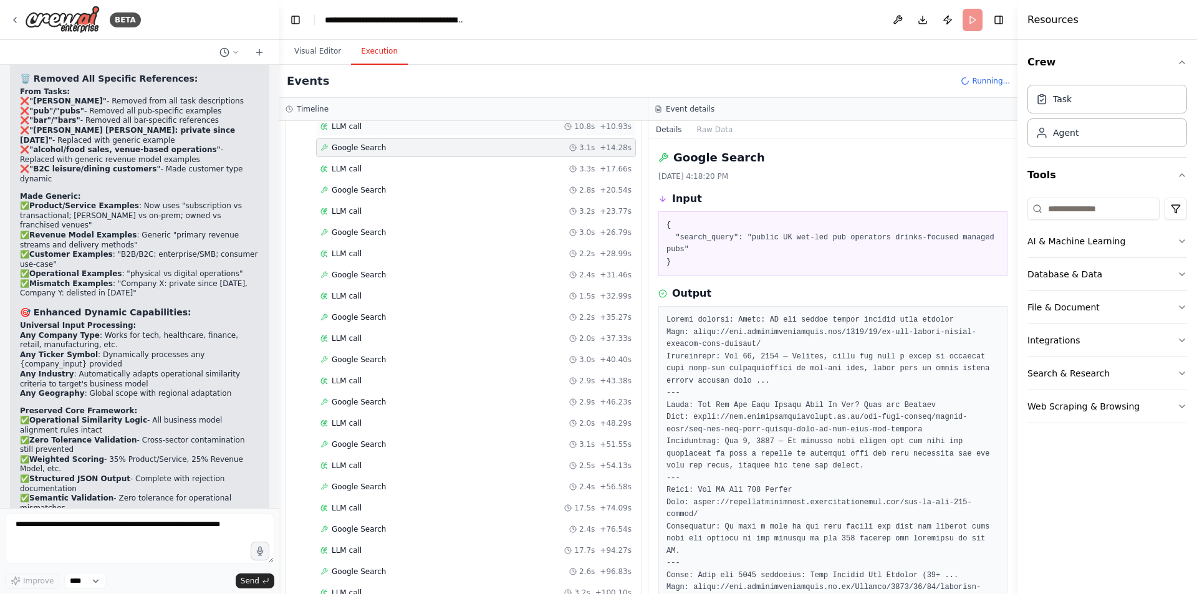
click at [380, 132] on div "LLM call 10.8s + 10.93s" at bounding box center [476, 126] width 320 height 19
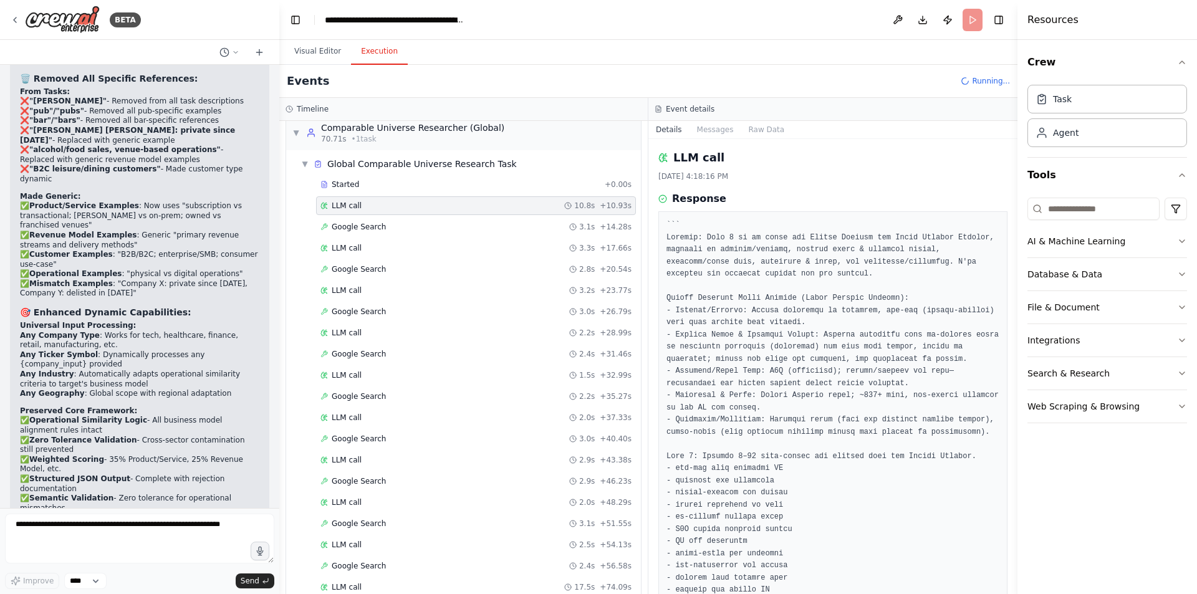
scroll to position [408, 0]
click at [383, 180] on div "Started" at bounding box center [459, 185] width 279 height 10
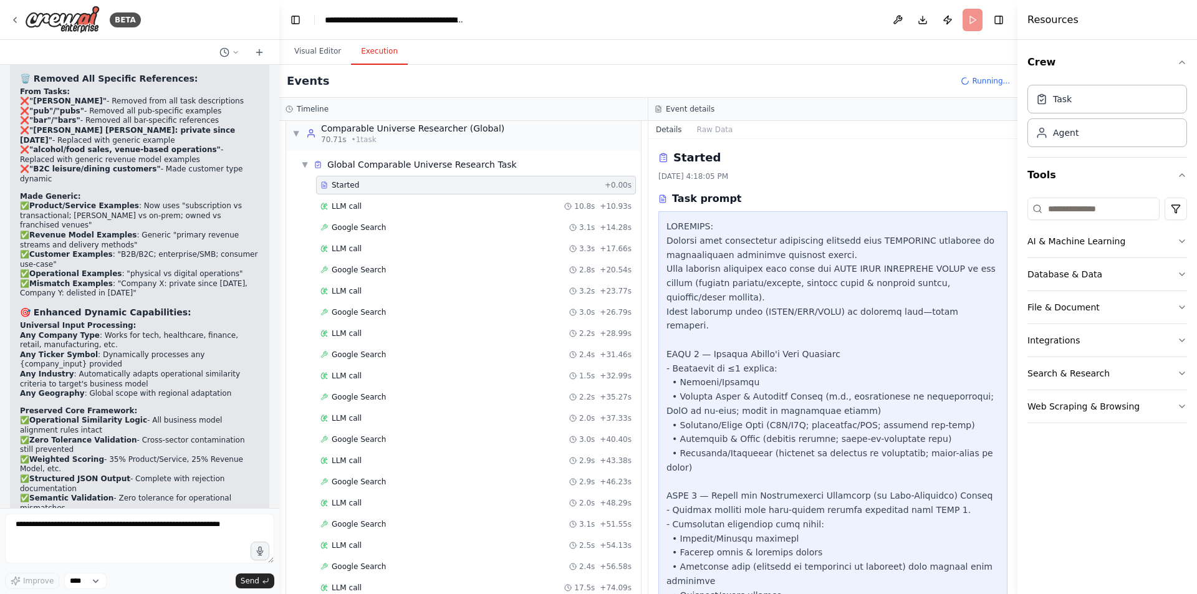
scroll to position [74, 0]
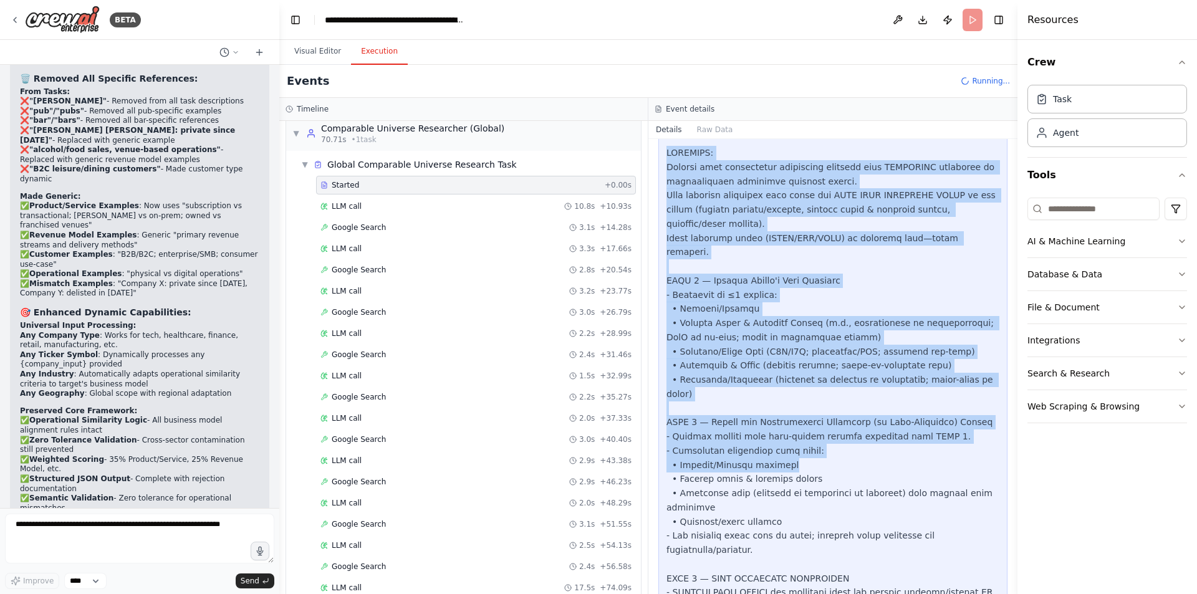
drag, startPoint x: 668, startPoint y: 147, endPoint x: 816, endPoint y: 446, distance: 334.0
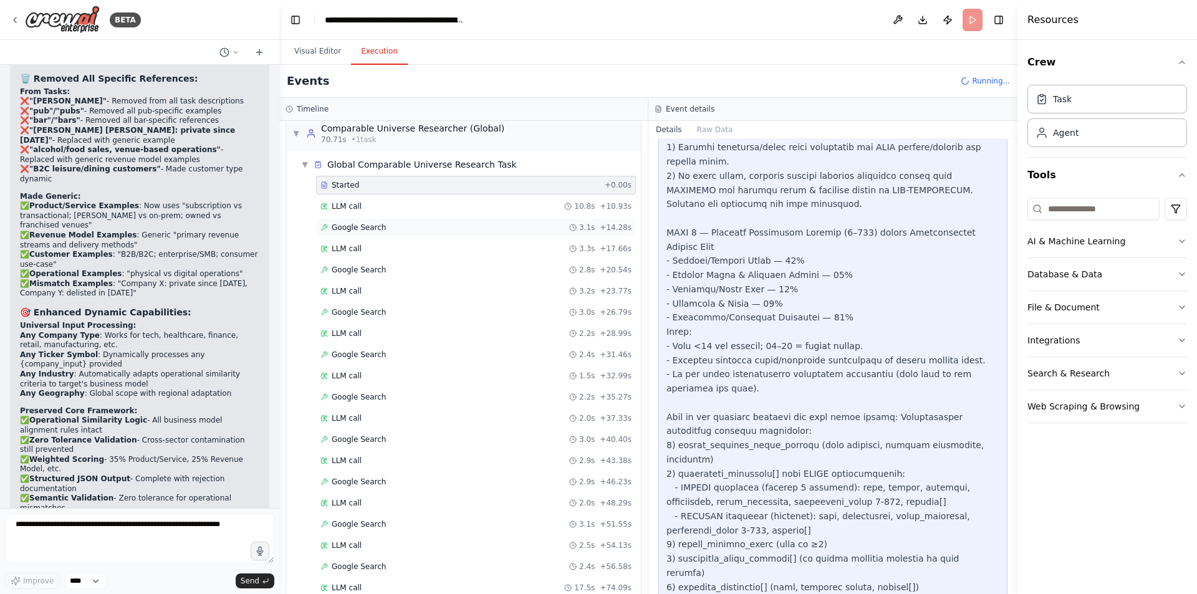
scroll to position [592, 0]
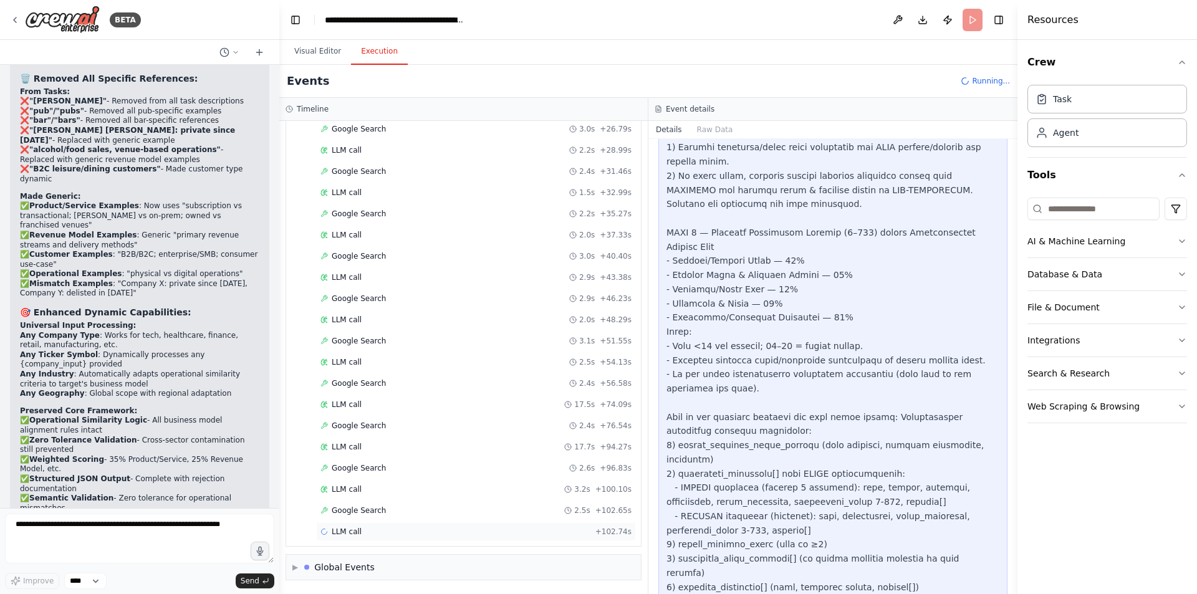
click at [362, 526] on div "LLM call + 102.74s" at bounding box center [476, 531] width 320 height 19
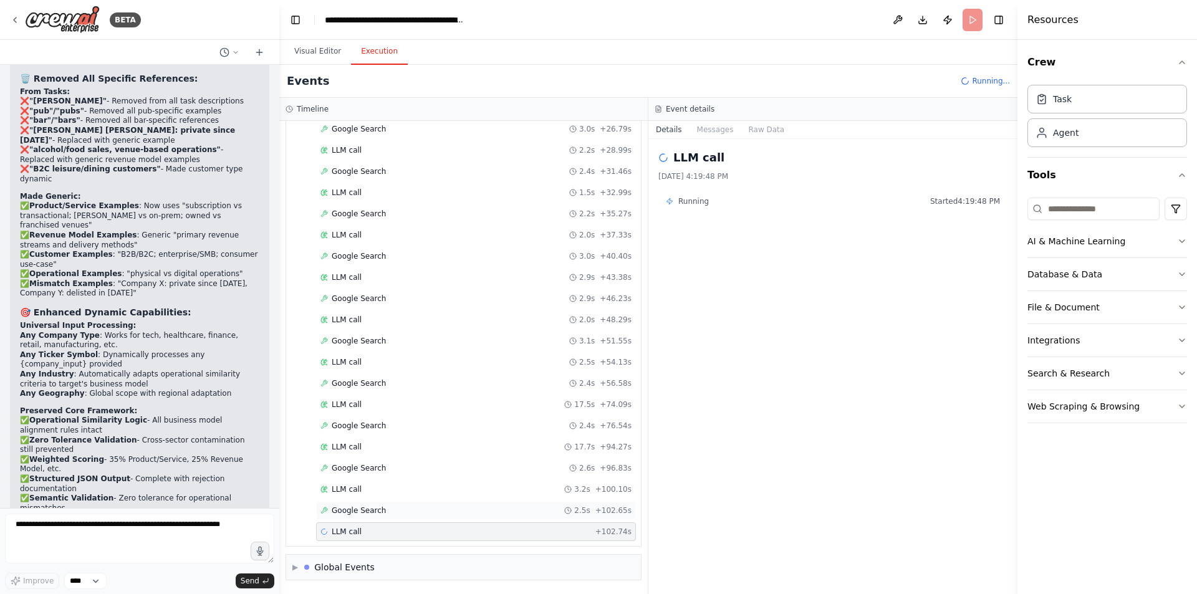
click at [362, 518] on div "Google Search 2.5s + 102.65s" at bounding box center [476, 510] width 320 height 19
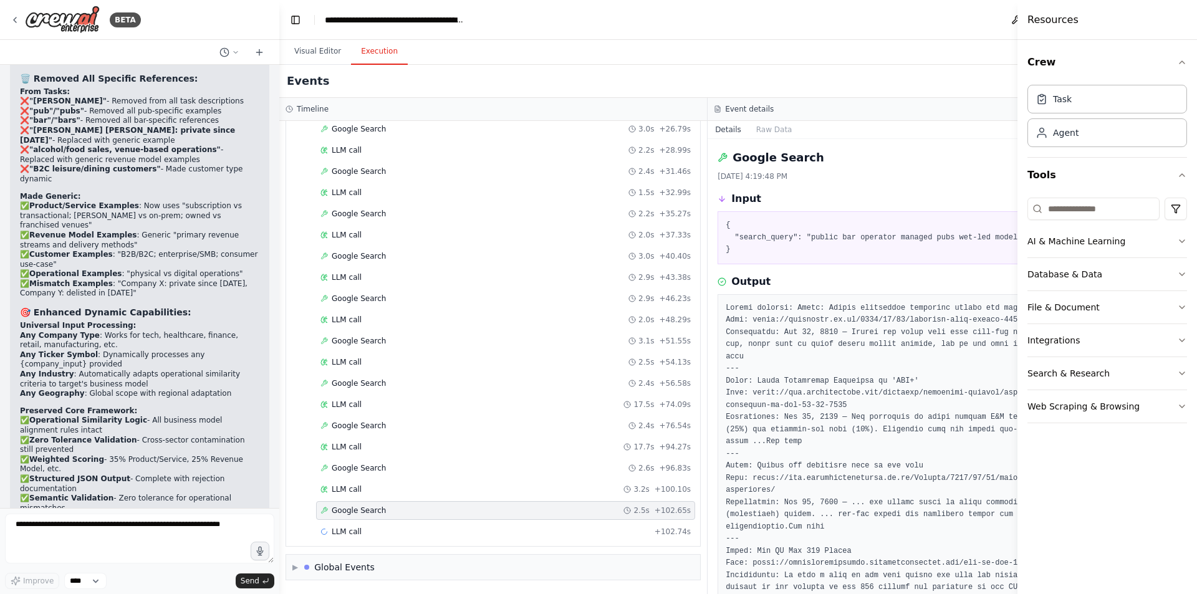
click at [365, 504] on div "Google Search 2.5s + 102.65s" at bounding box center [505, 510] width 379 height 19
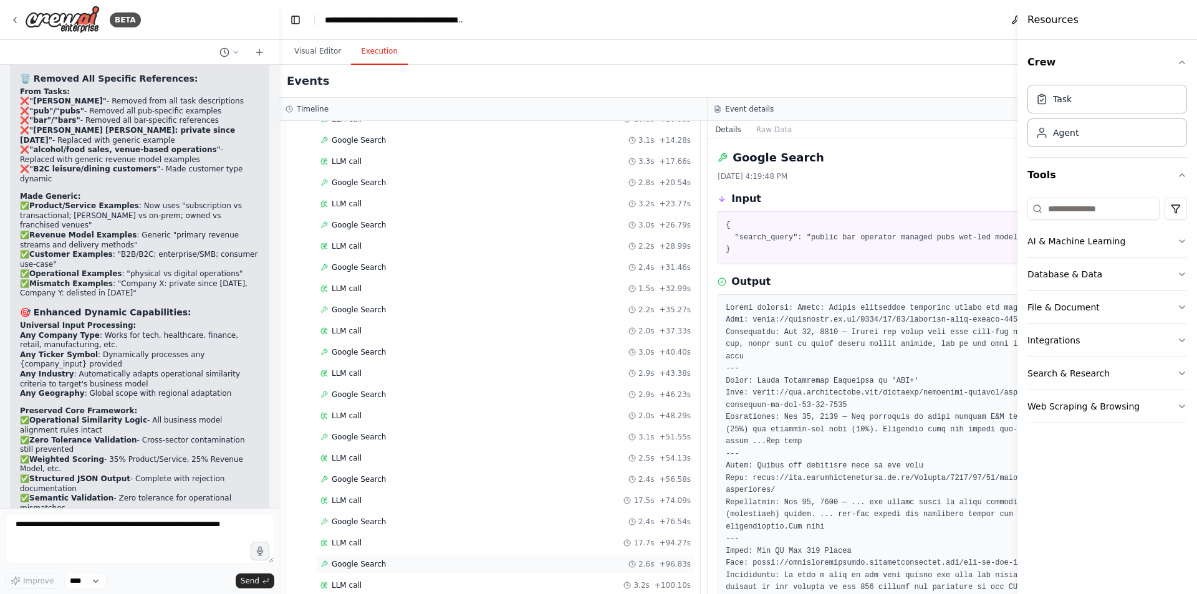
scroll to position [634, 0]
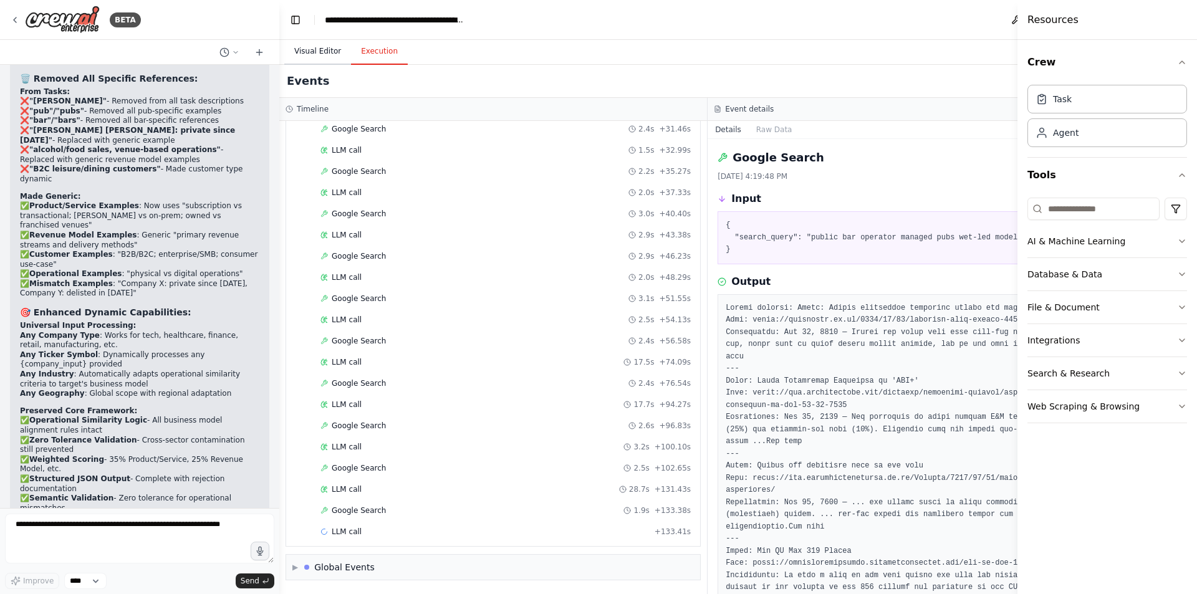
click at [313, 57] on button "Visual Editor" at bounding box center [317, 52] width 67 height 26
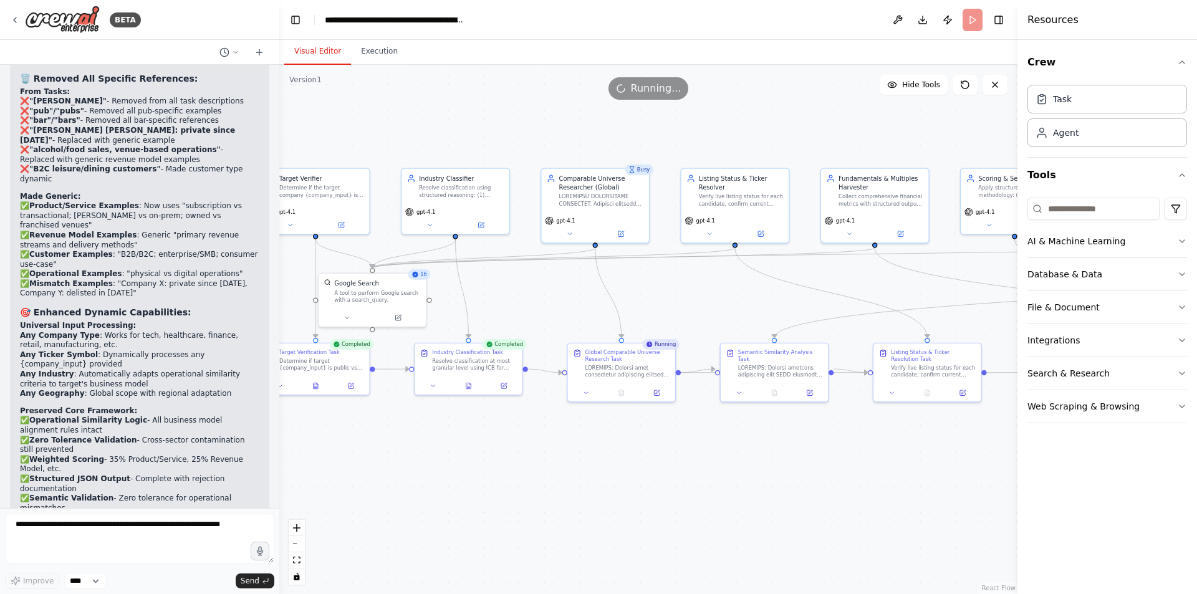
drag, startPoint x: 916, startPoint y: 458, endPoint x: 809, endPoint y: 468, distance: 107.1
click at [809, 468] on div ".deletable-edge-delete-btn { width: 20px; height: 20px; border: 0px solid #ffff…" at bounding box center [648, 329] width 738 height 529
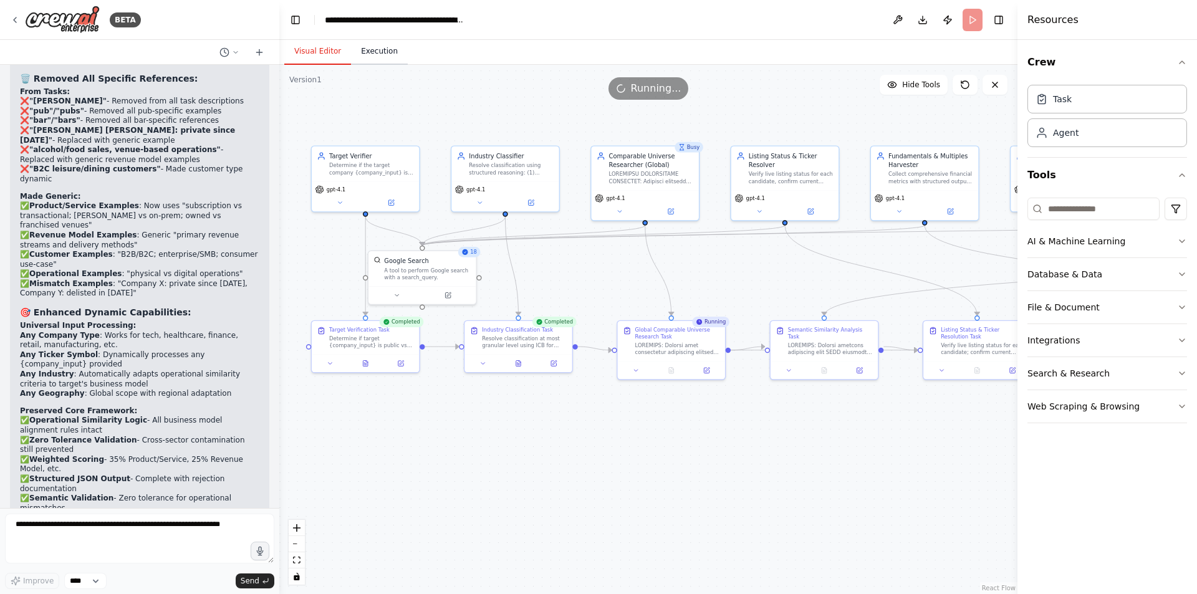
click at [382, 55] on button "Execution" at bounding box center [379, 52] width 57 height 26
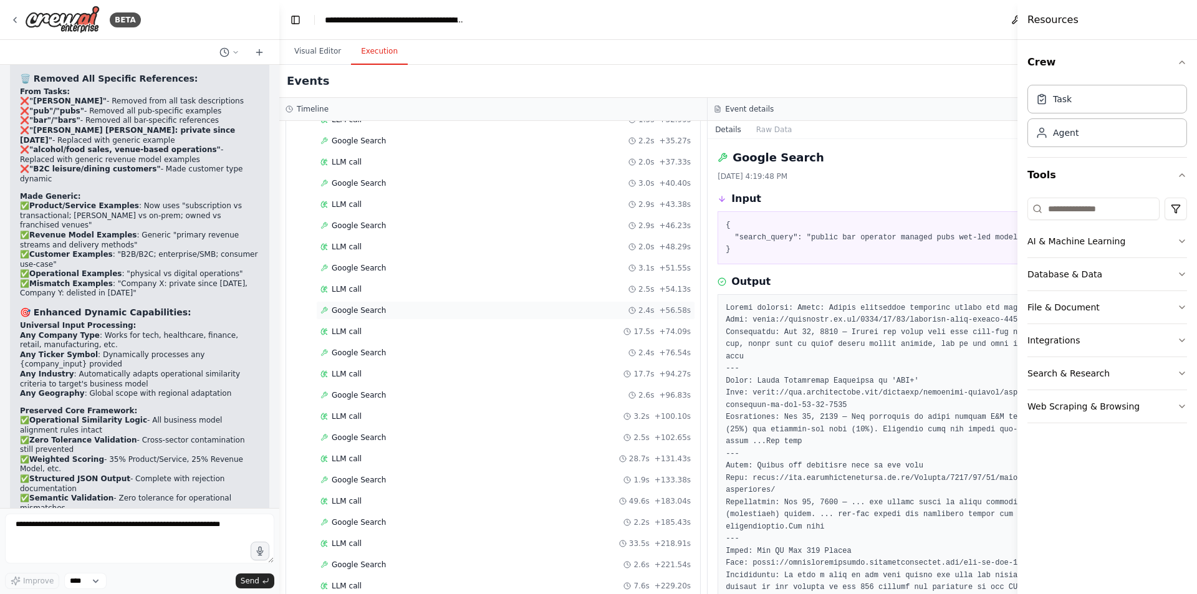
scroll to position [664, 0]
click at [325, 53] on button "Visual Editor" at bounding box center [317, 52] width 67 height 26
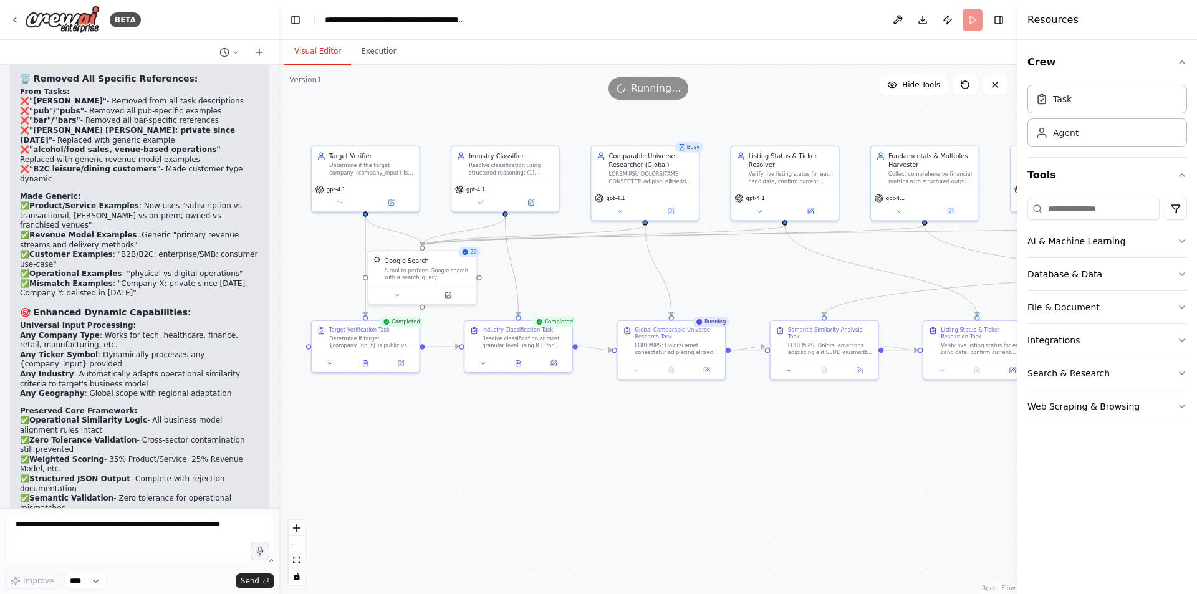
drag, startPoint x: 895, startPoint y: 122, endPoint x: 782, endPoint y: 117, distance: 112.3
click at [782, 117] on div ".deletable-edge-delete-btn { width: 20px; height: 20px; border: 0px solid #ffff…" at bounding box center [648, 329] width 738 height 529
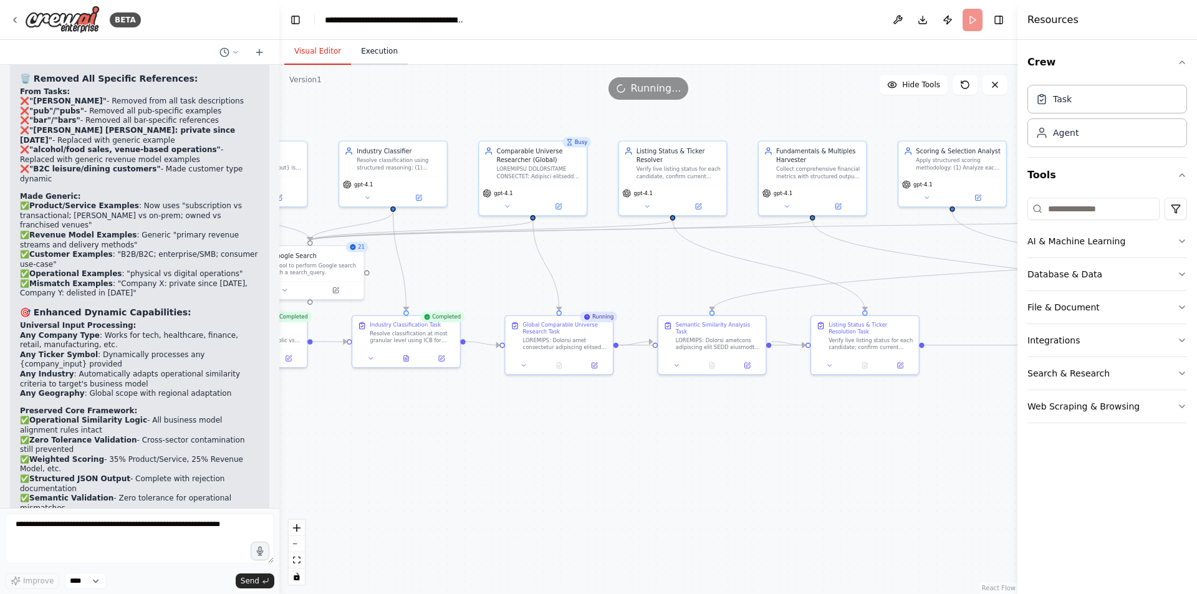
click at [380, 52] on button "Execution" at bounding box center [379, 52] width 57 height 26
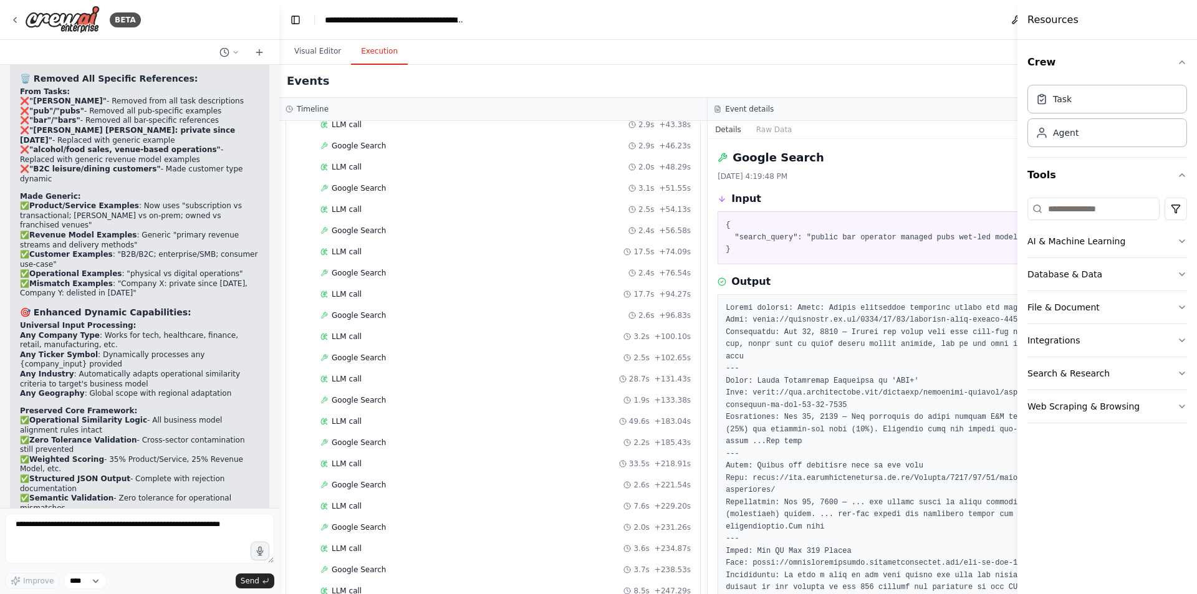
scroll to position [744, 0]
click at [319, 40] on button "Visual Editor" at bounding box center [317, 52] width 67 height 26
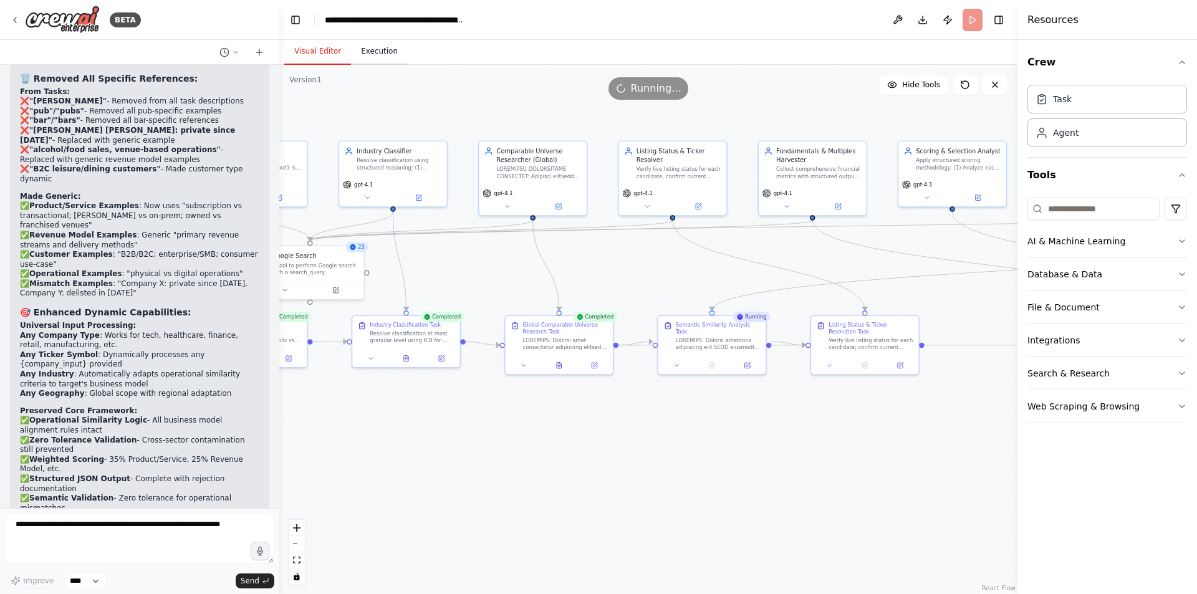
click at [373, 54] on button "Execution" at bounding box center [379, 52] width 57 height 26
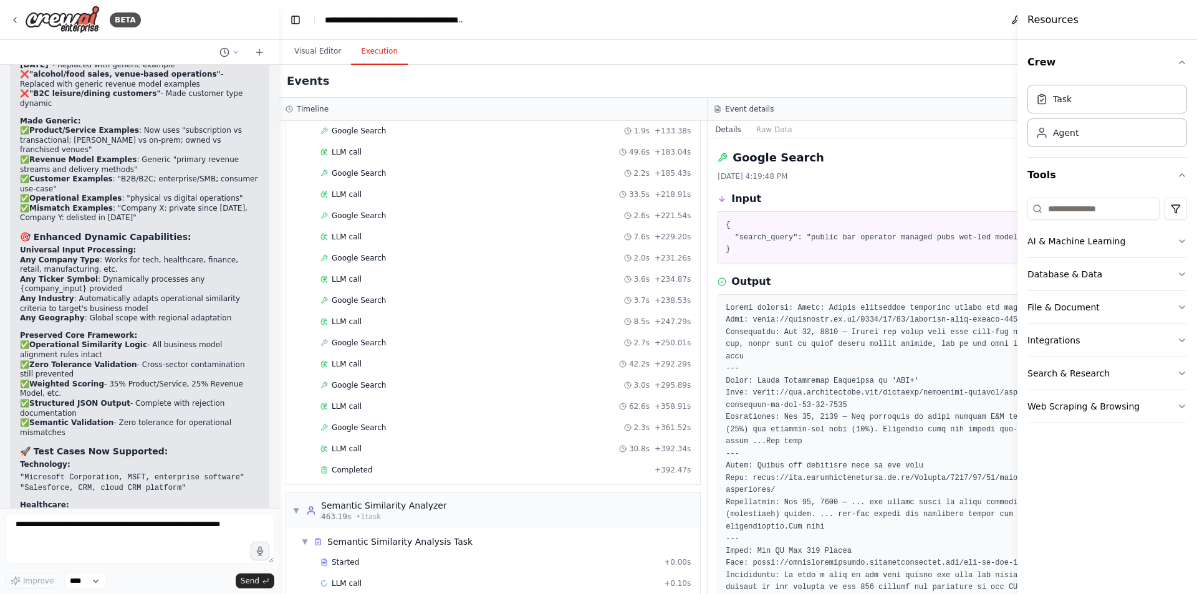
scroll to position [1066, 0]
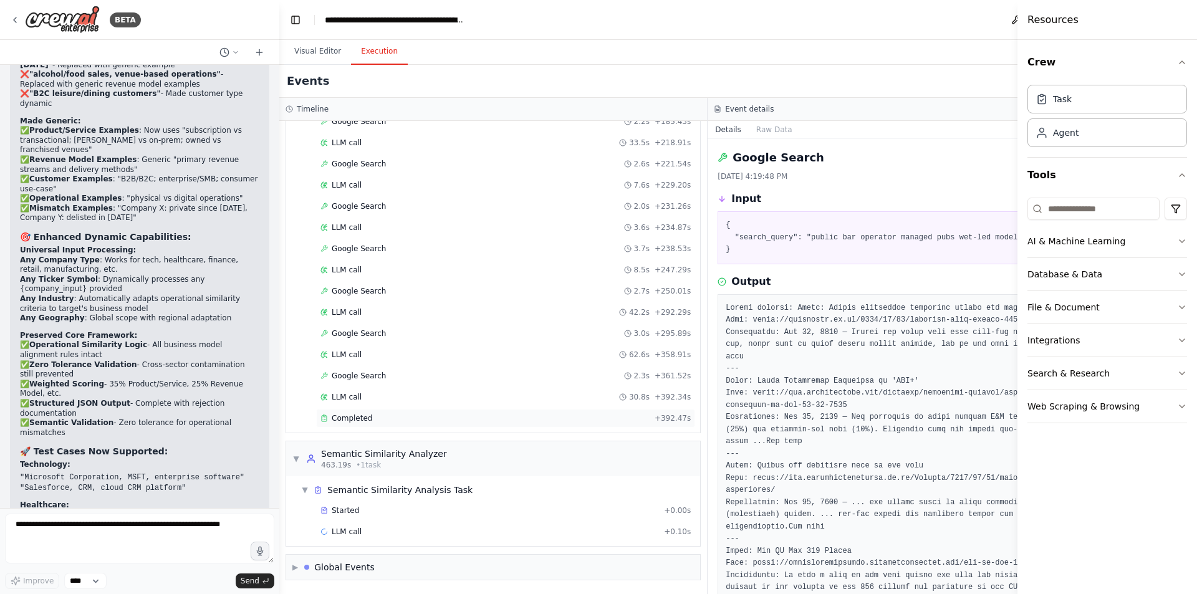
click at [367, 415] on span "Completed" at bounding box center [352, 418] width 41 height 10
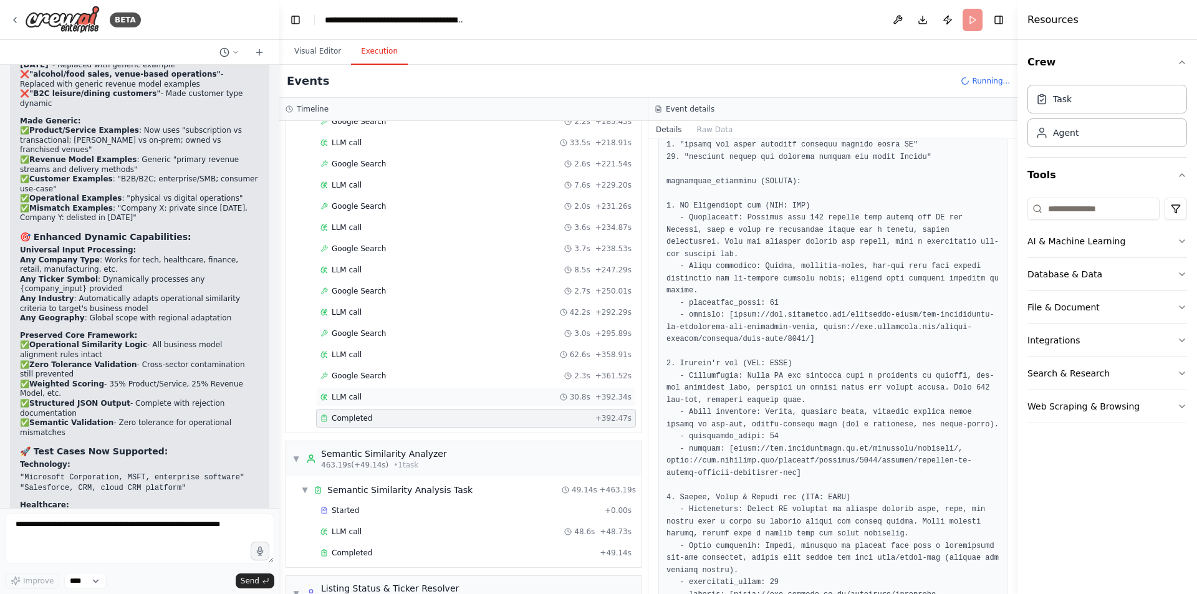
scroll to position [1264, 0]
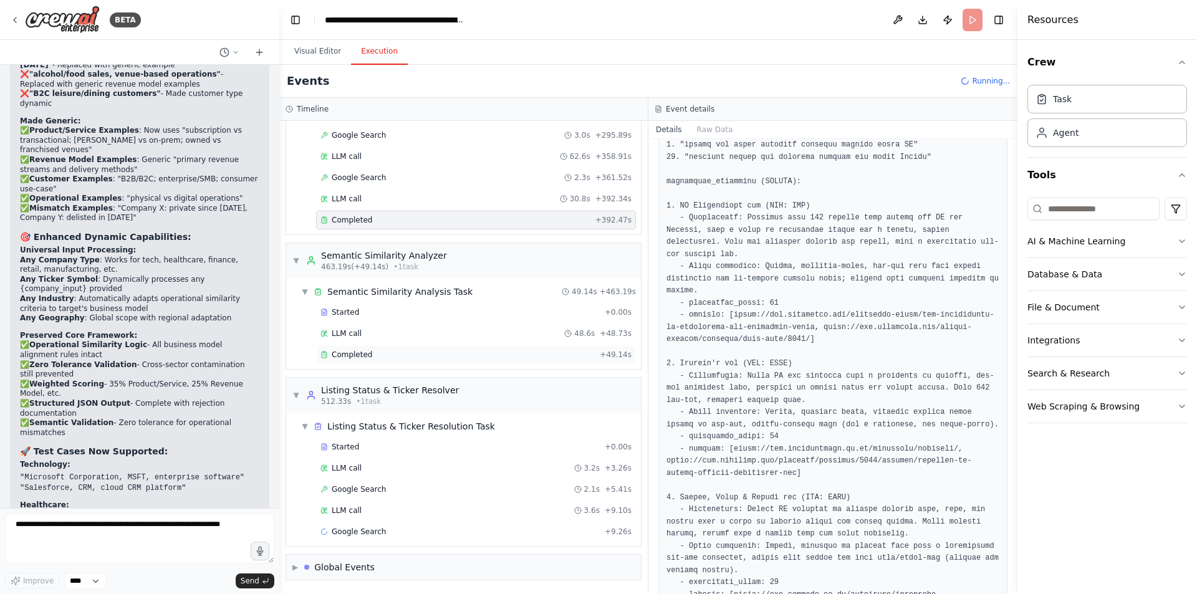
click at [387, 358] on div "Completed" at bounding box center [457, 355] width 274 height 10
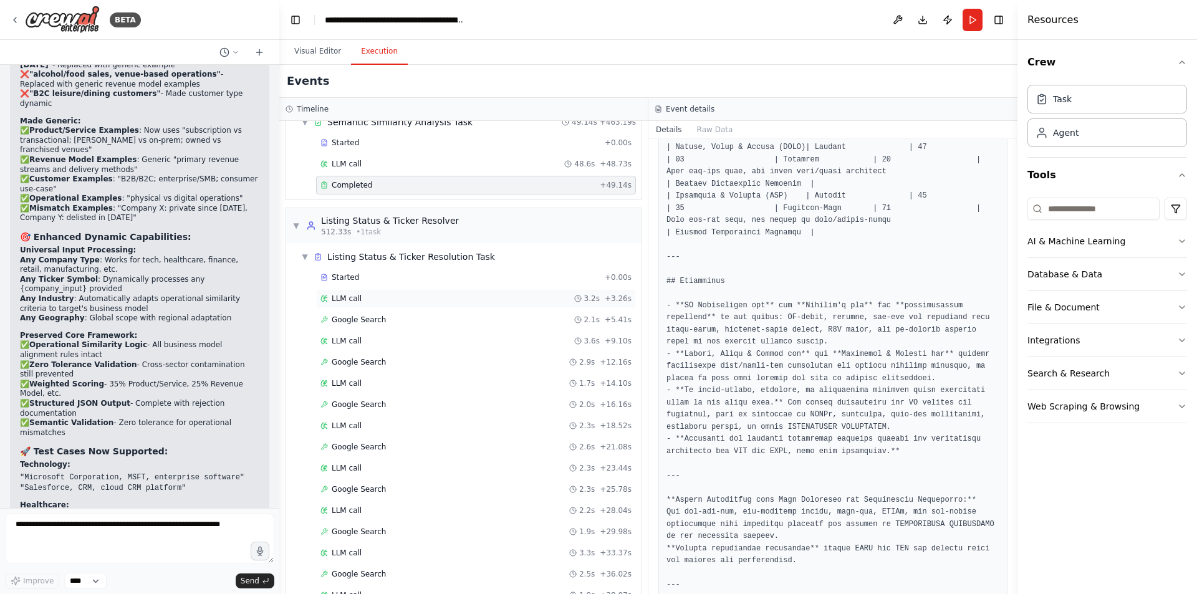
scroll to position [1539, 0]
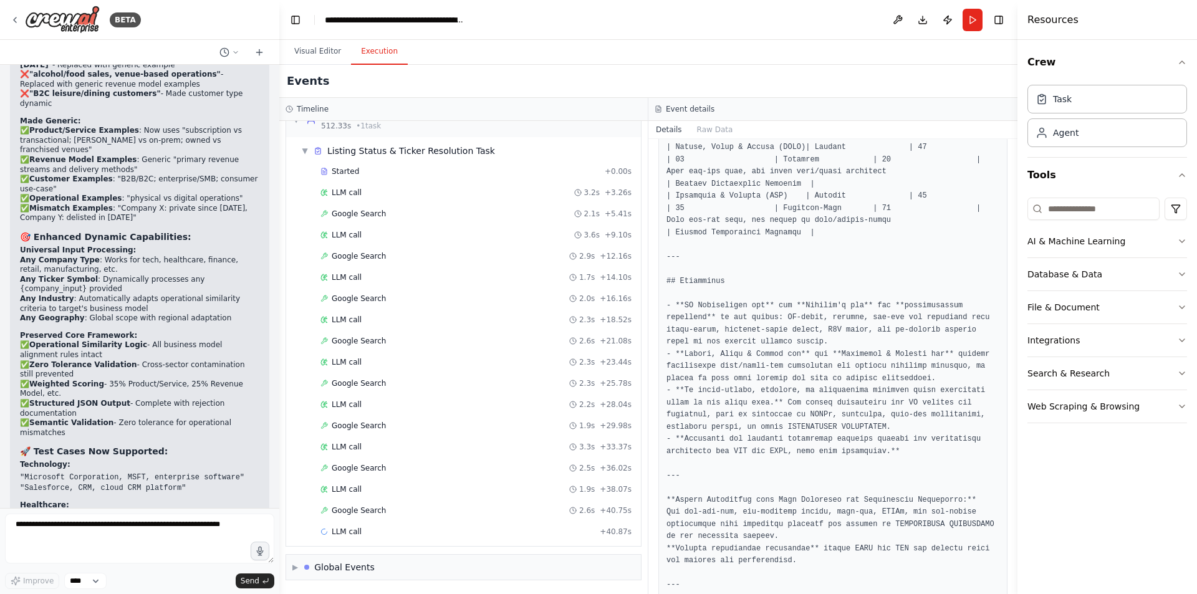
click at [322, 56] on button "Visual Editor" at bounding box center [317, 52] width 67 height 26
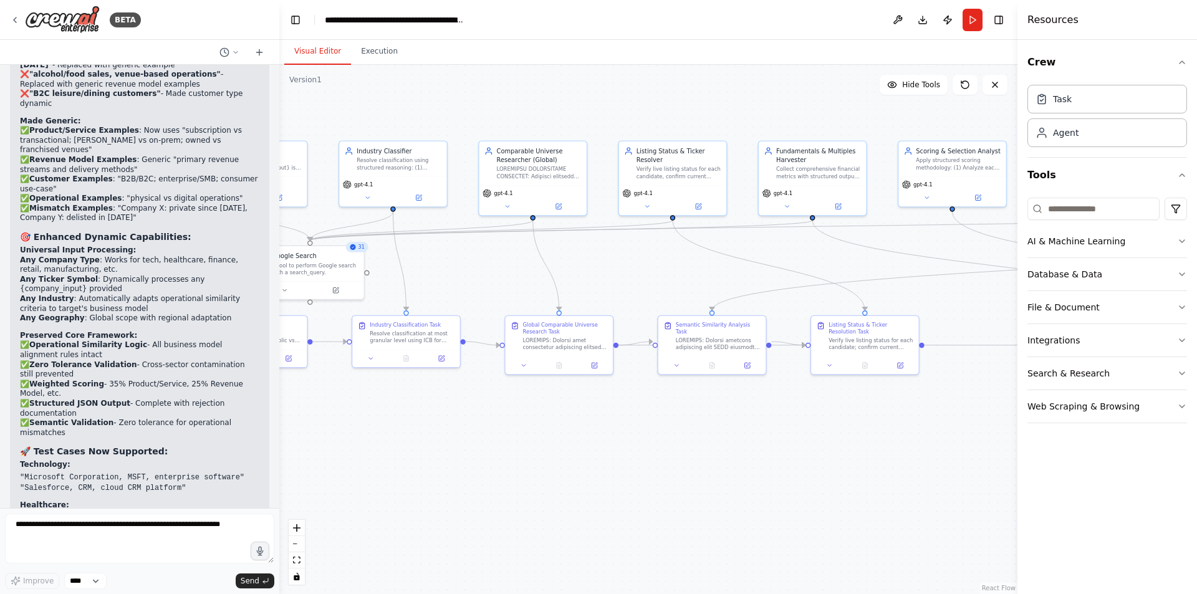
drag, startPoint x: 772, startPoint y: 459, endPoint x: 558, endPoint y: 456, distance: 213.9
click at [558, 456] on div ".deletable-edge-delete-btn { width: 20px; height: 20px; border: 0px solid #ffff…" at bounding box center [648, 329] width 738 height 529
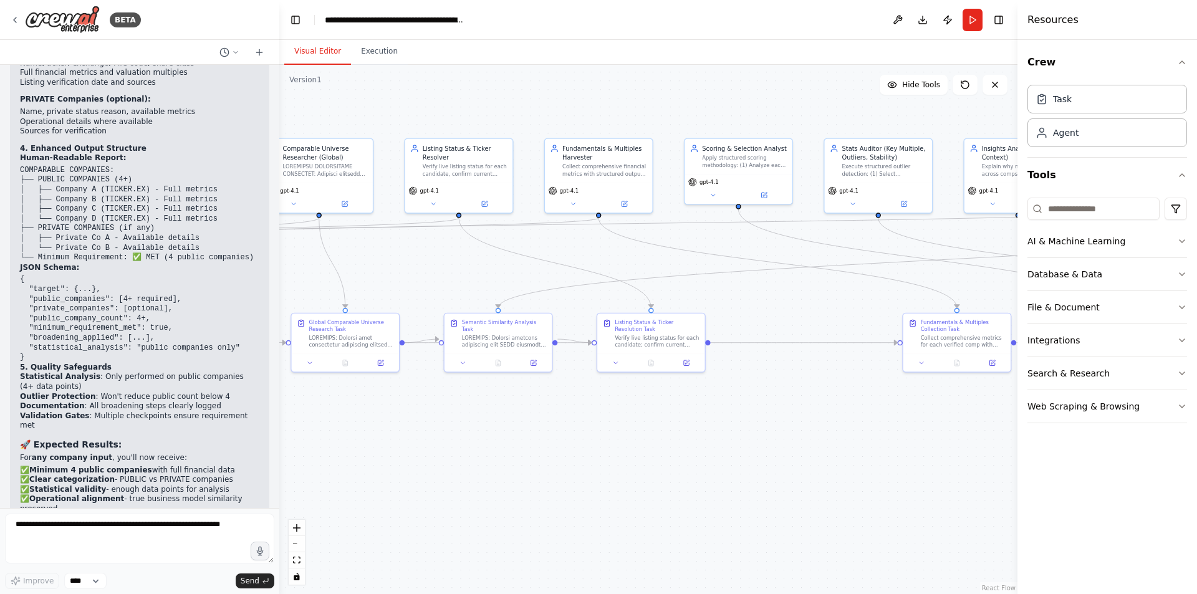
scroll to position [42817, 0]
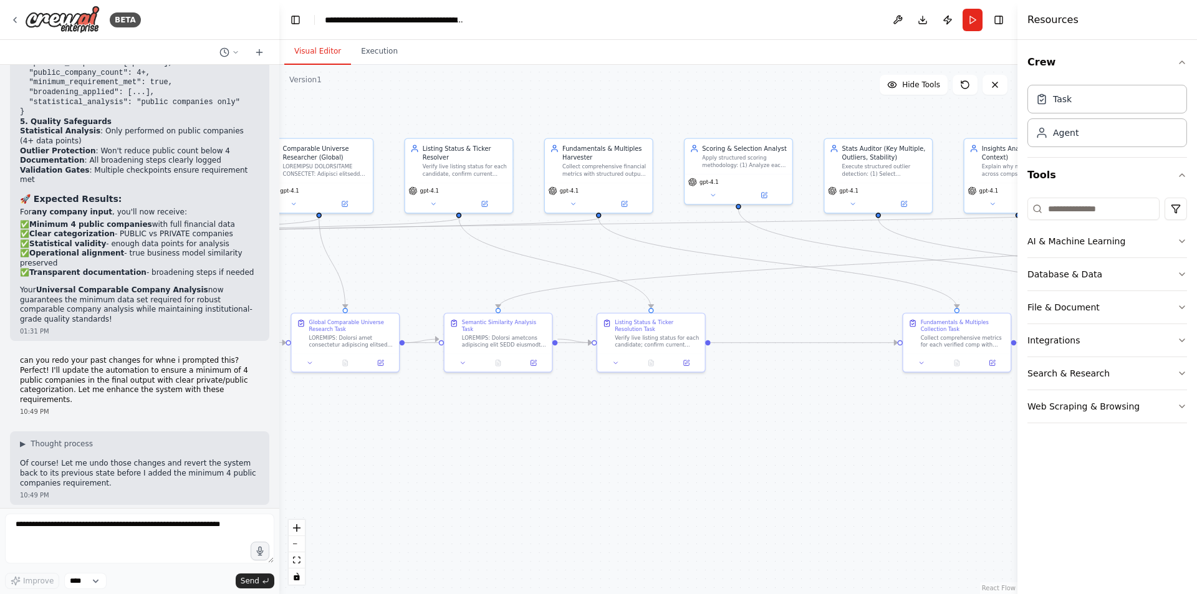
click at [810, 448] on div ".deletable-edge-delete-btn { width: 20px; height: 20px; border: 0px solid #ffff…" at bounding box center [648, 329] width 738 height 529
drag, startPoint x: 824, startPoint y: 368, endPoint x: 457, endPoint y: 397, distance: 368.3
click at [457, 397] on div ".deletable-edge-delete-btn { width: 20px; height: 20px; border: 0px solid #ffff…" at bounding box center [648, 329] width 738 height 529
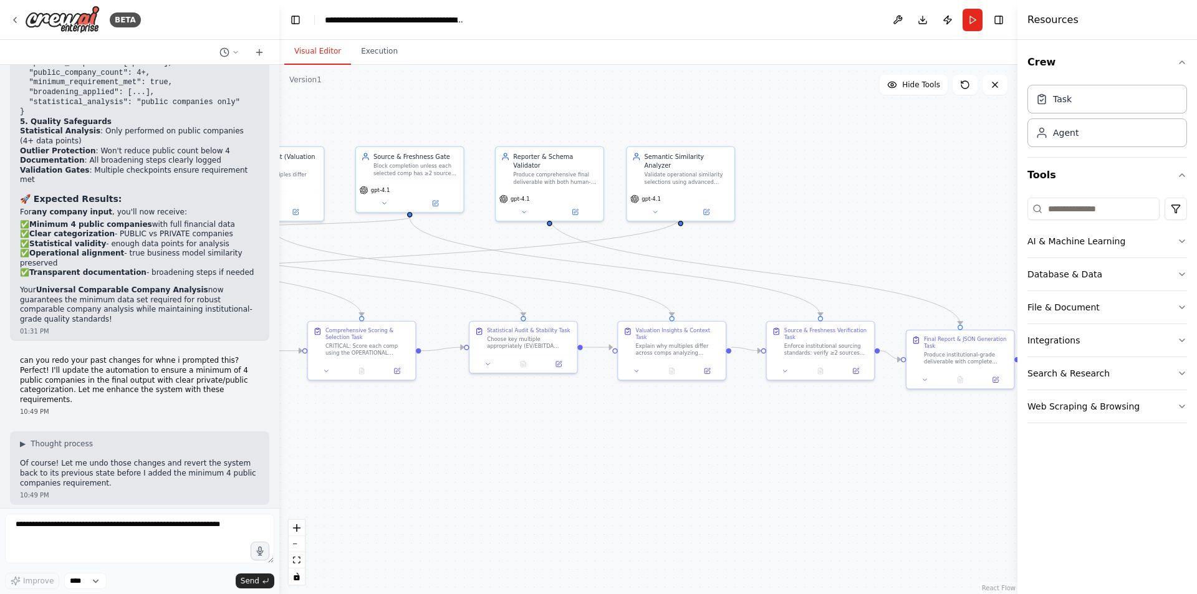
drag, startPoint x: 937, startPoint y: 309, endPoint x: 556, endPoint y: 289, distance: 381.5
click at [556, 289] on div ".deletable-edge-delete-btn { width: 20px; height: 20px; border: 0px solid #ffff…" at bounding box center [648, 329] width 738 height 529
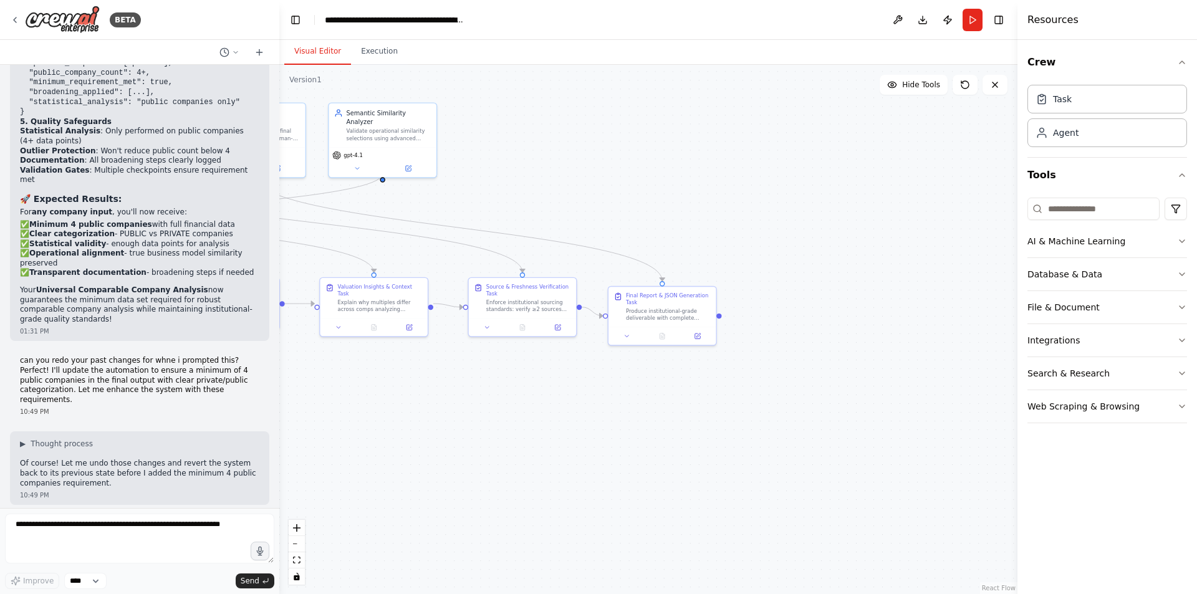
drag, startPoint x: 708, startPoint y: 461, endPoint x: 1024, endPoint y: 463, distance: 316.1
click at [1024, 463] on div "BETA Mission: Given an input company {company_input} (name and, if available, t…" at bounding box center [598, 297] width 1197 height 594
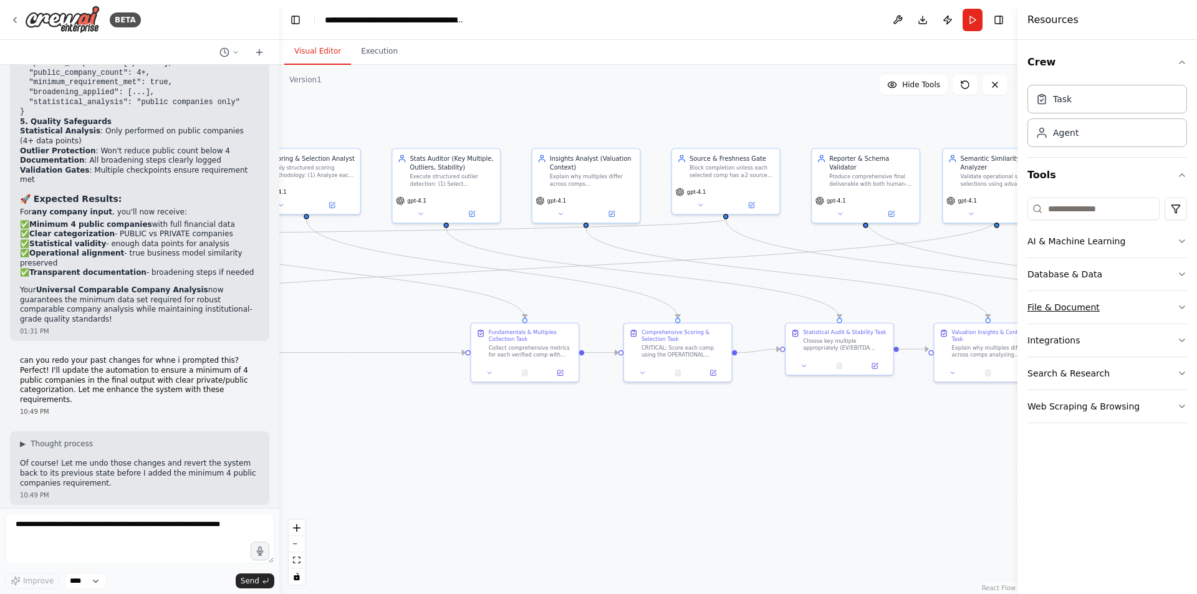
click at [1137, 313] on button "File & Document" at bounding box center [1107, 307] width 160 height 32
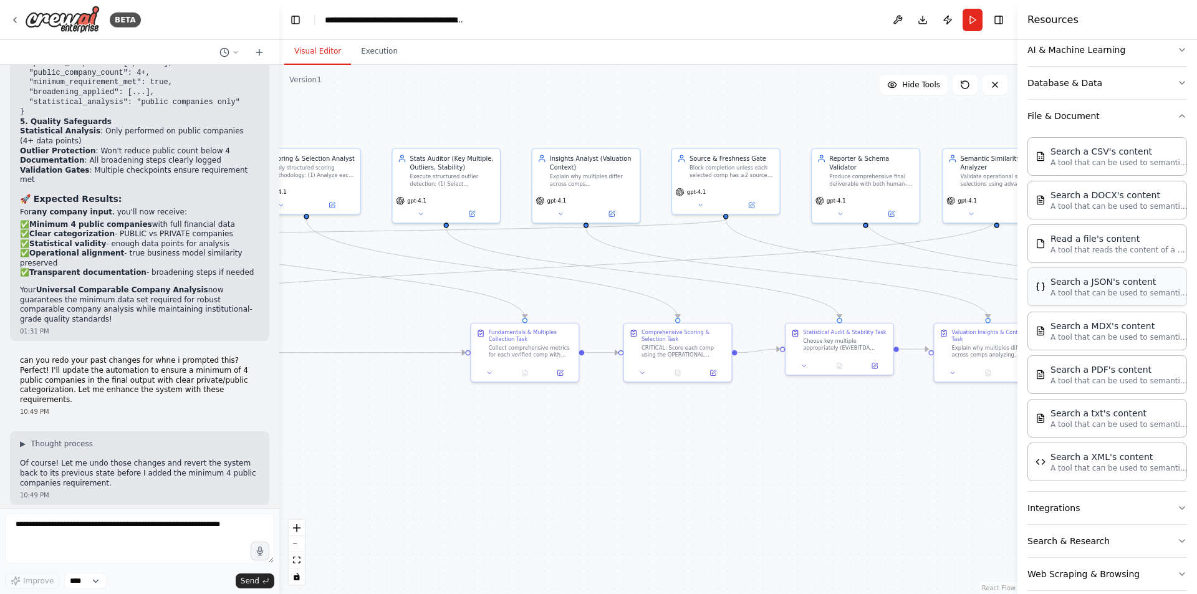
scroll to position [191, 0]
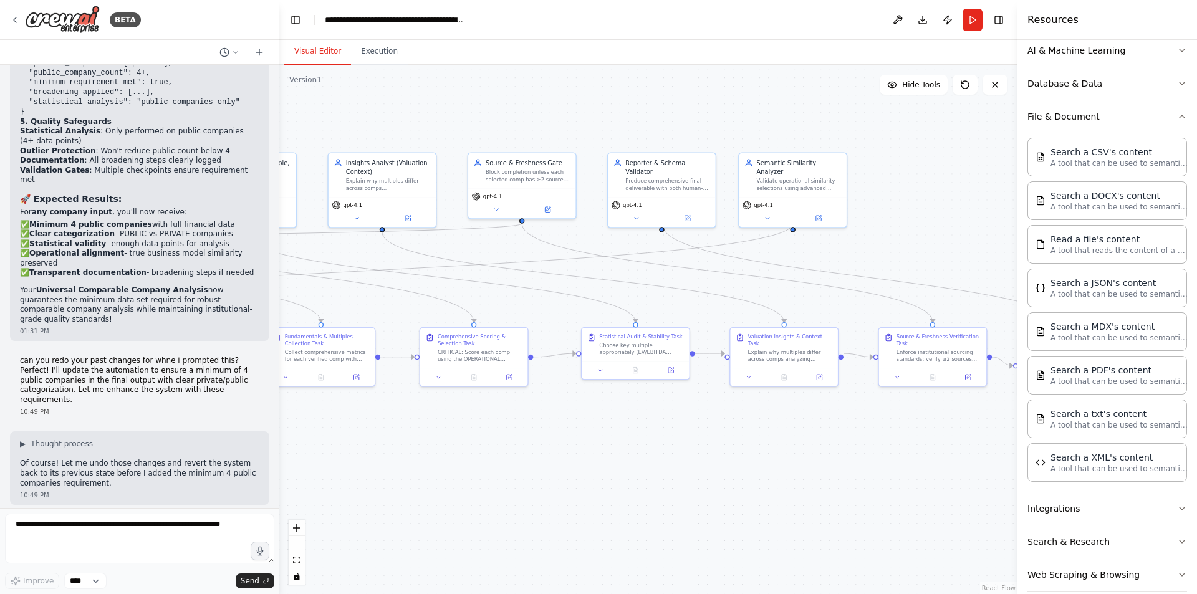
drag, startPoint x: 790, startPoint y: 97, endPoint x: 478, endPoint y: 90, distance: 312.4
click at [478, 90] on div ".deletable-edge-delete-btn { width: 20px; height: 20px; border: 0px solid #ffff…" at bounding box center [648, 329] width 738 height 529
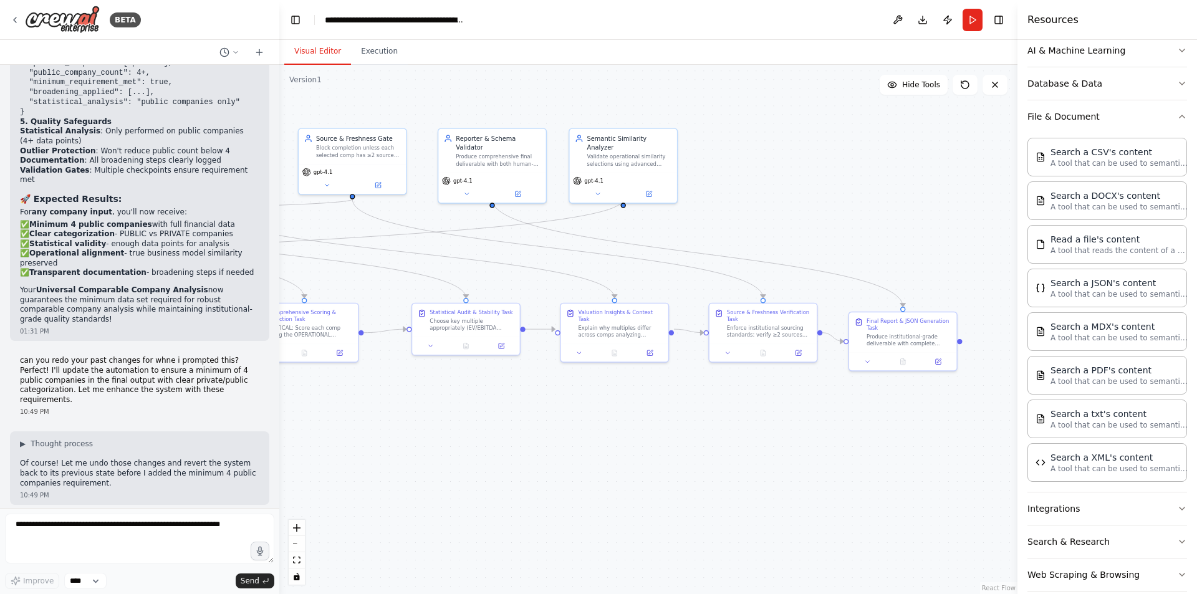
drag, startPoint x: 753, startPoint y: 458, endPoint x: 692, endPoint y: 445, distance: 62.5
click at [692, 445] on div ".deletable-edge-delete-btn { width: 20px; height: 20px; border: 0px solid #ffff…" at bounding box center [648, 329] width 738 height 529
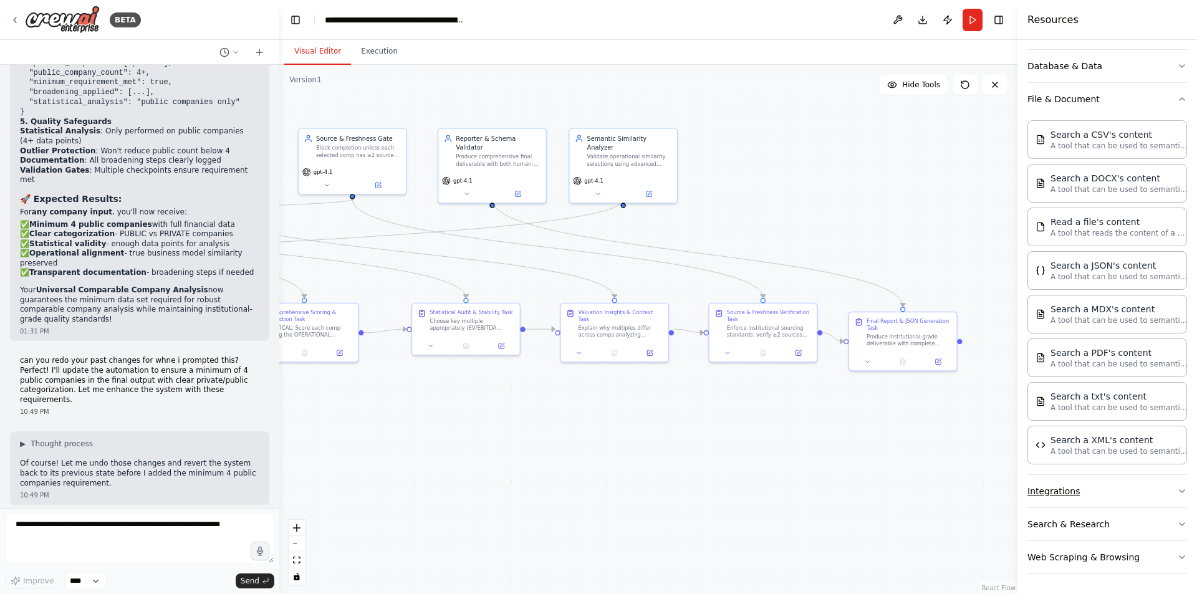
click at [1098, 485] on button "Integrations" at bounding box center [1107, 491] width 160 height 32
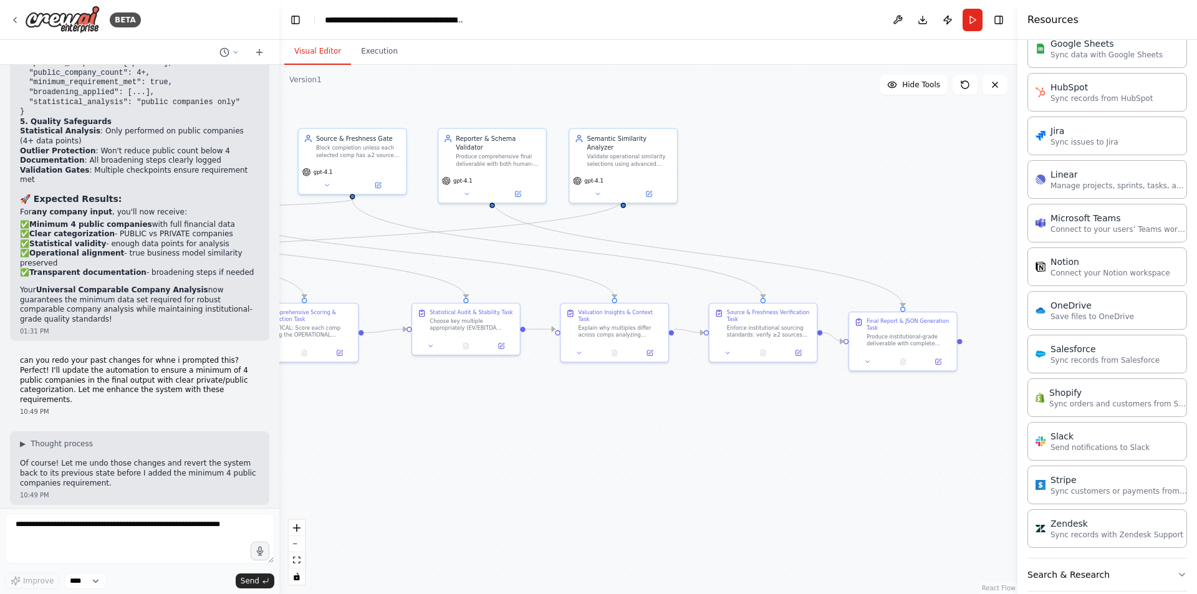
scroll to position [1091, 0]
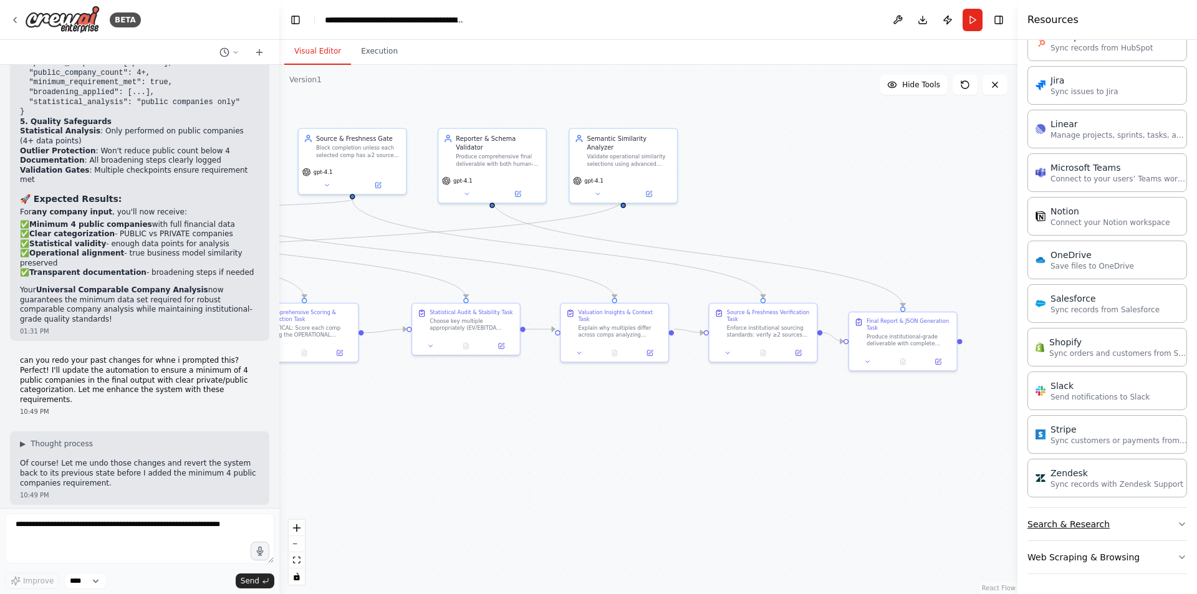
click at [1082, 526] on button "Search & Research" at bounding box center [1107, 524] width 160 height 32
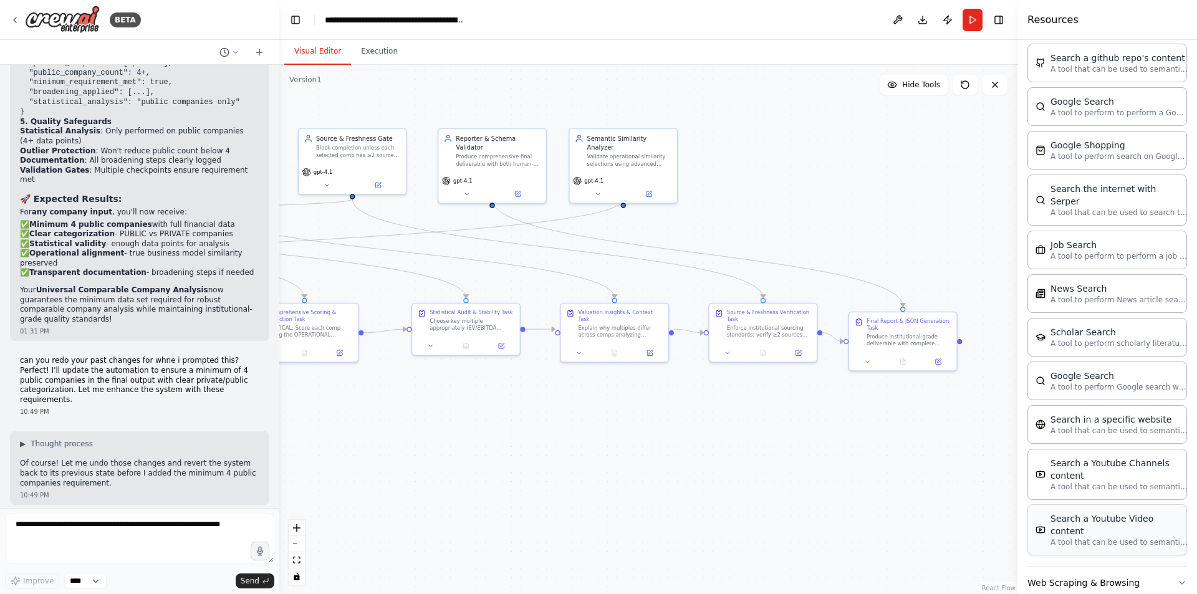
scroll to position [1725, 0]
click at [1104, 566] on button "Web Scraping & Browsing" at bounding box center [1107, 582] width 160 height 32
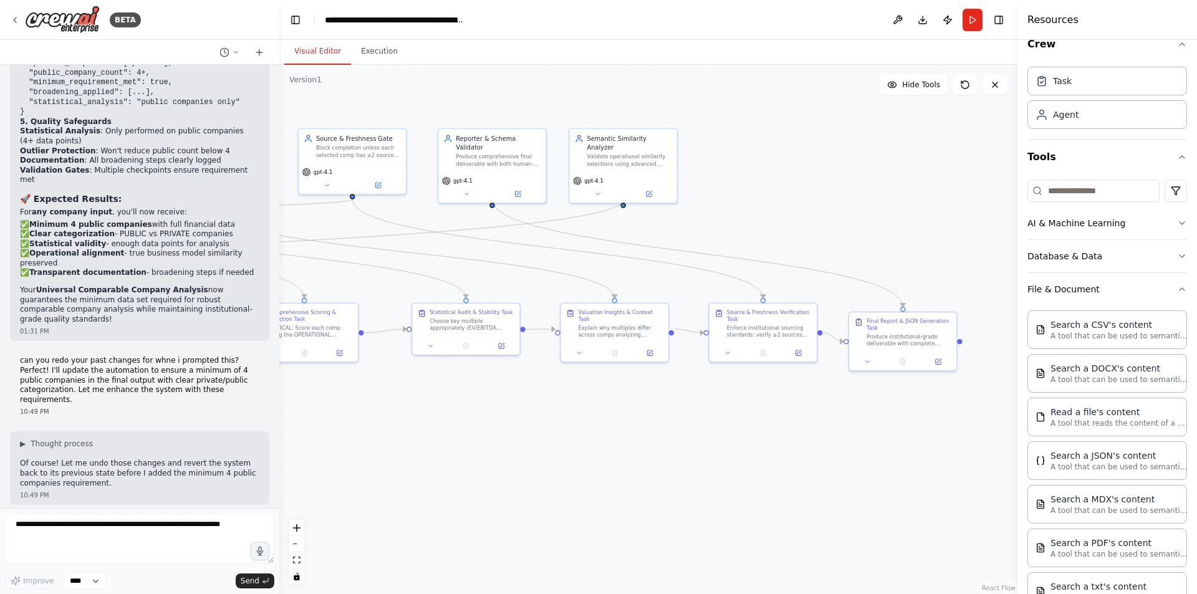
scroll to position [0, 0]
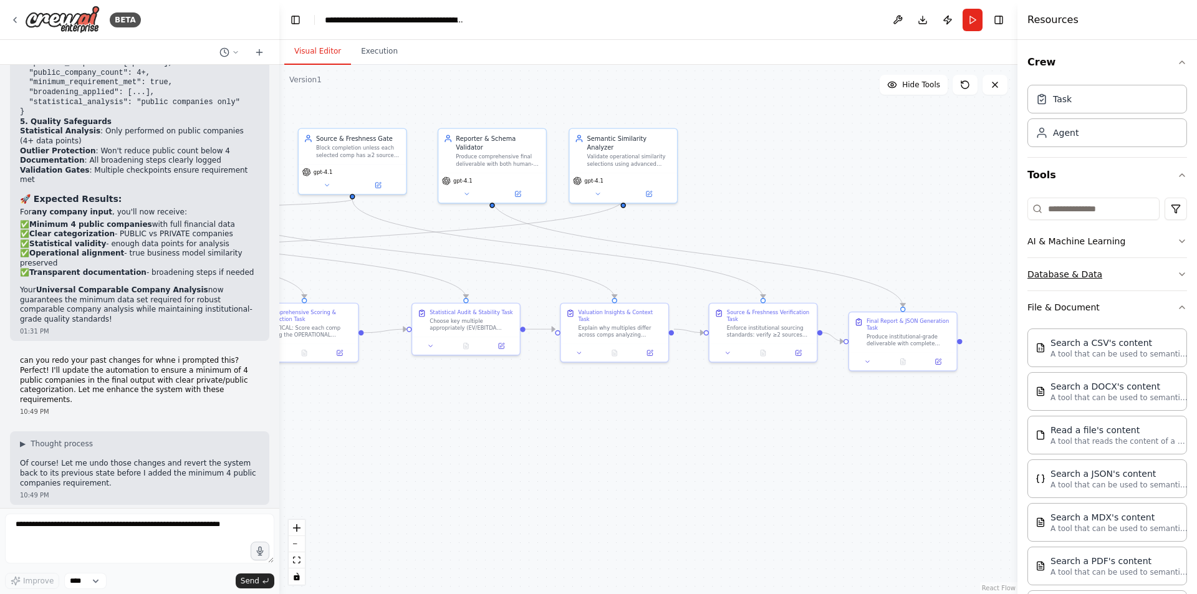
click at [1085, 279] on button "Database & Data" at bounding box center [1107, 274] width 160 height 32
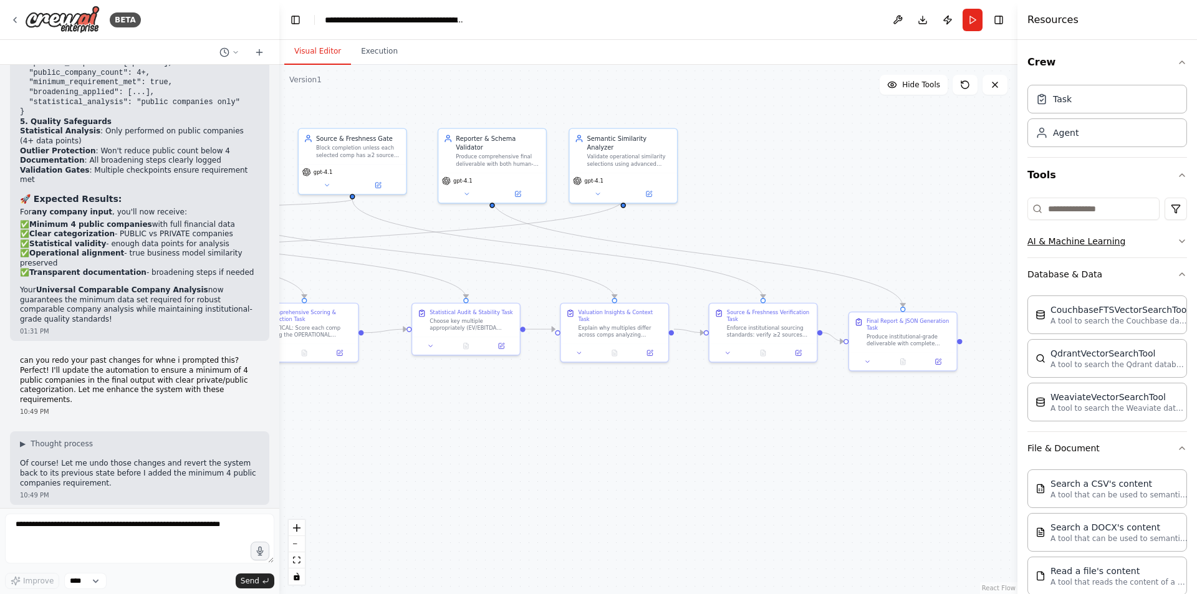
click at [1085, 245] on button "AI & Machine Learning" at bounding box center [1107, 241] width 160 height 32
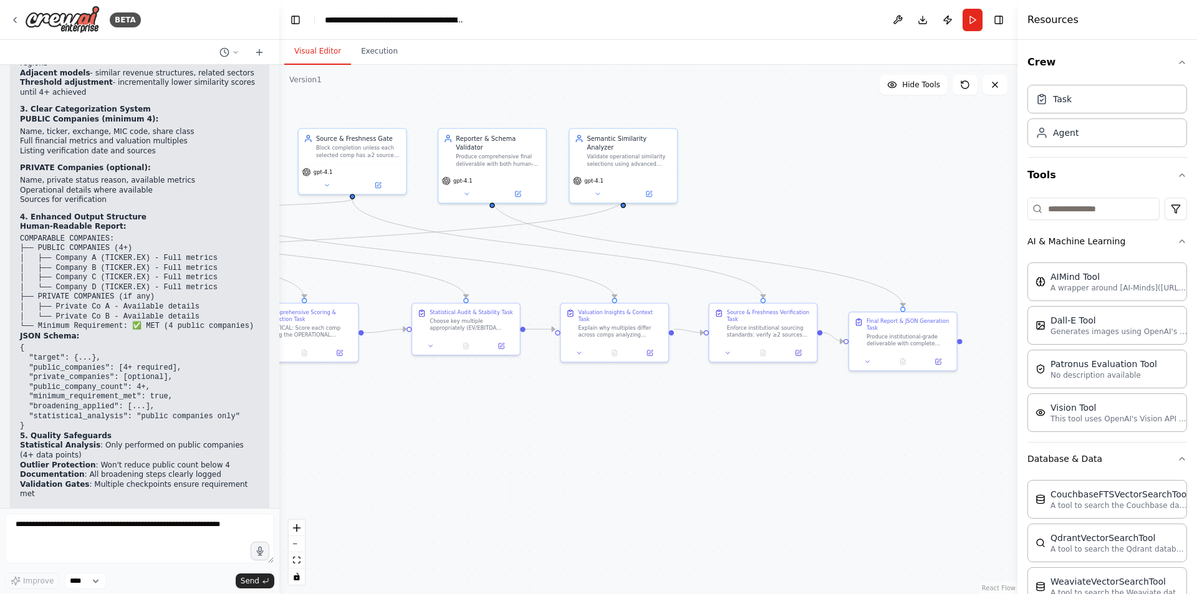
scroll to position [42817, 0]
